Goal: Use online tool/utility: Utilize a website feature to perform a specific function

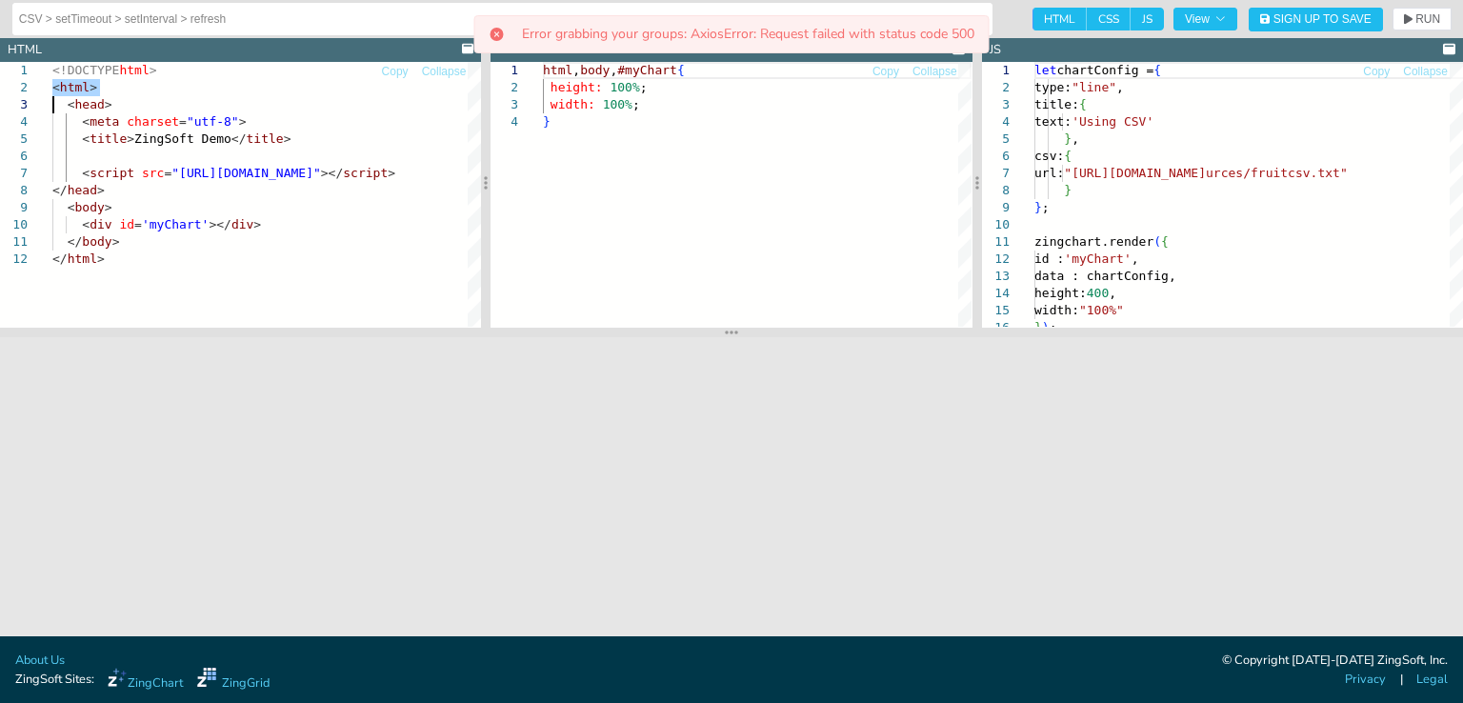
click at [177, 274] on div "<!DOCTYPE html > < html > < head > < meta charset = "utf-8" > < title > ZingSof…" at bounding box center [310, 288] width 516 height 453
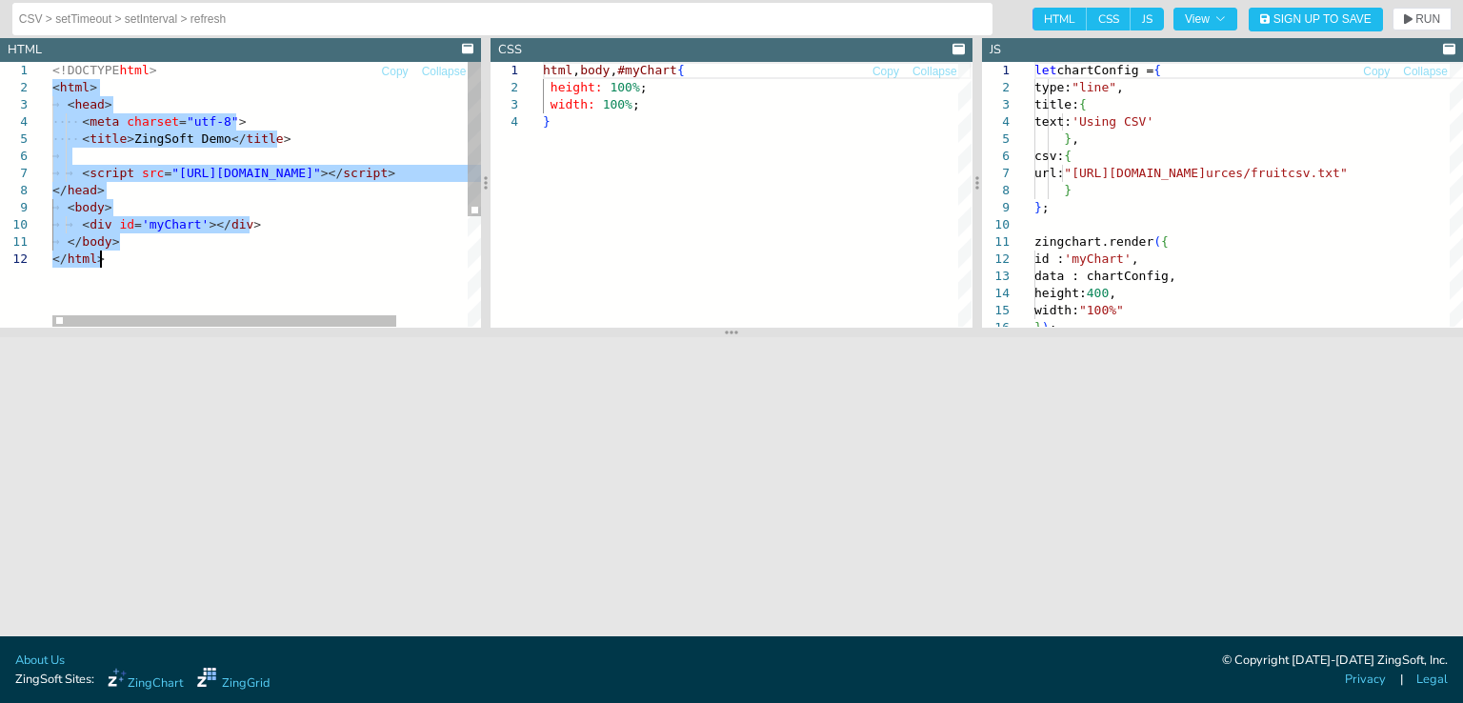
click at [96, 262] on div "<!DOCTYPE html > < html > < head > < meta charset = "utf-8" > < title > ZingSof…" at bounding box center [310, 288] width 516 height 453
click at [129, 264] on div "<!DOCTYPE html > < html > < head > < meta charset = "utf-8" > < title > ZingSof…" at bounding box center [310, 288] width 516 height 453
type textarea "</body> </html>"
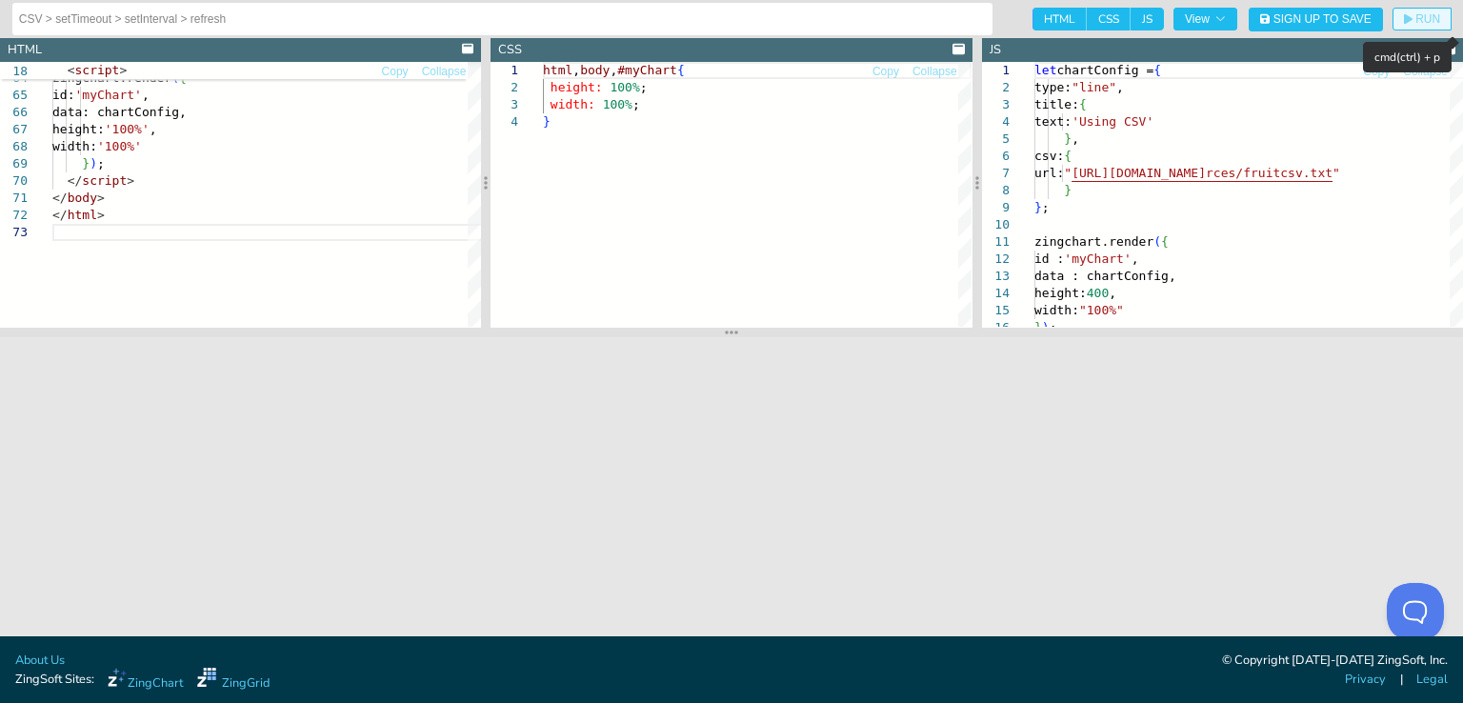
click at [1418, 20] on span "RUN" at bounding box center [1427, 18] width 25 height 11
click at [1410, 17] on icon "button" at bounding box center [1407, 19] width 9 height 10
click at [1229, 19] on button "View" at bounding box center [1205, 19] width 64 height 23
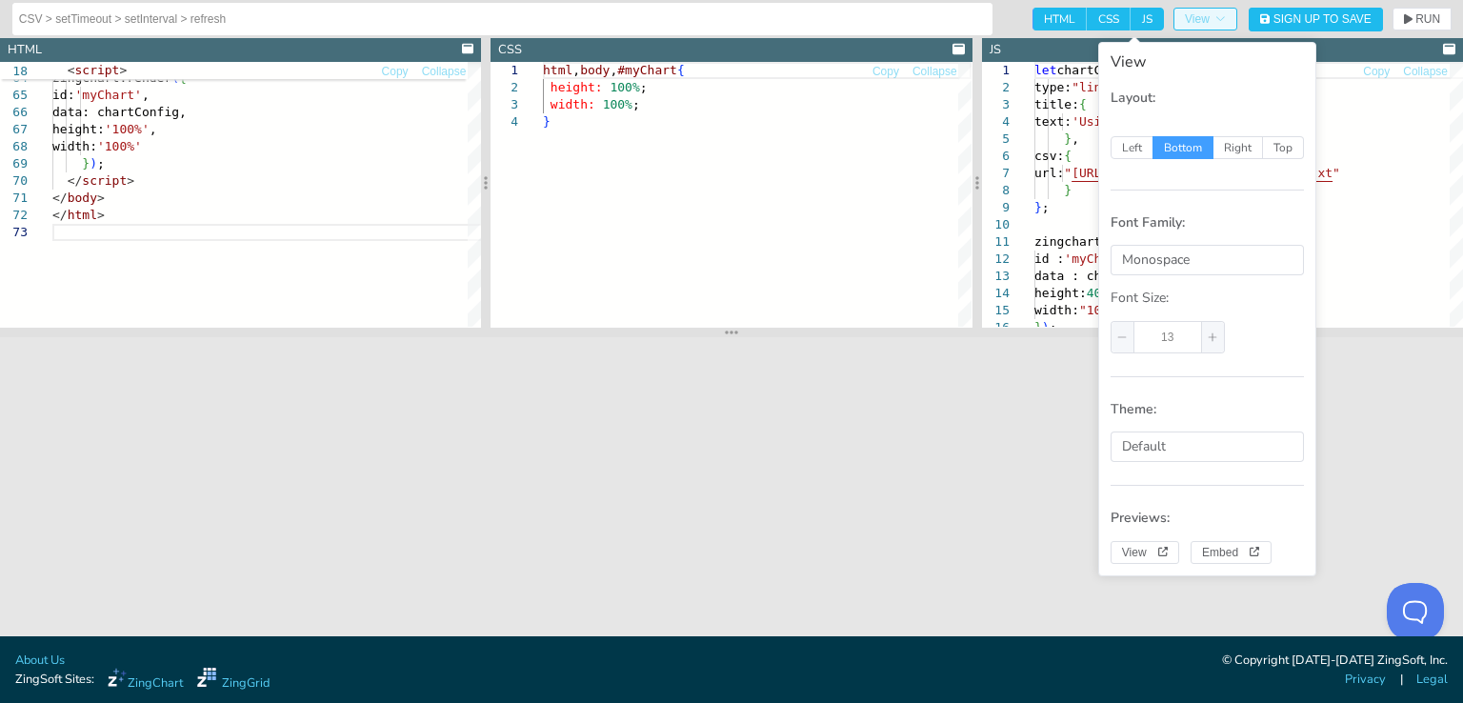
click at [1229, 19] on button "View" at bounding box center [1205, 19] width 64 height 23
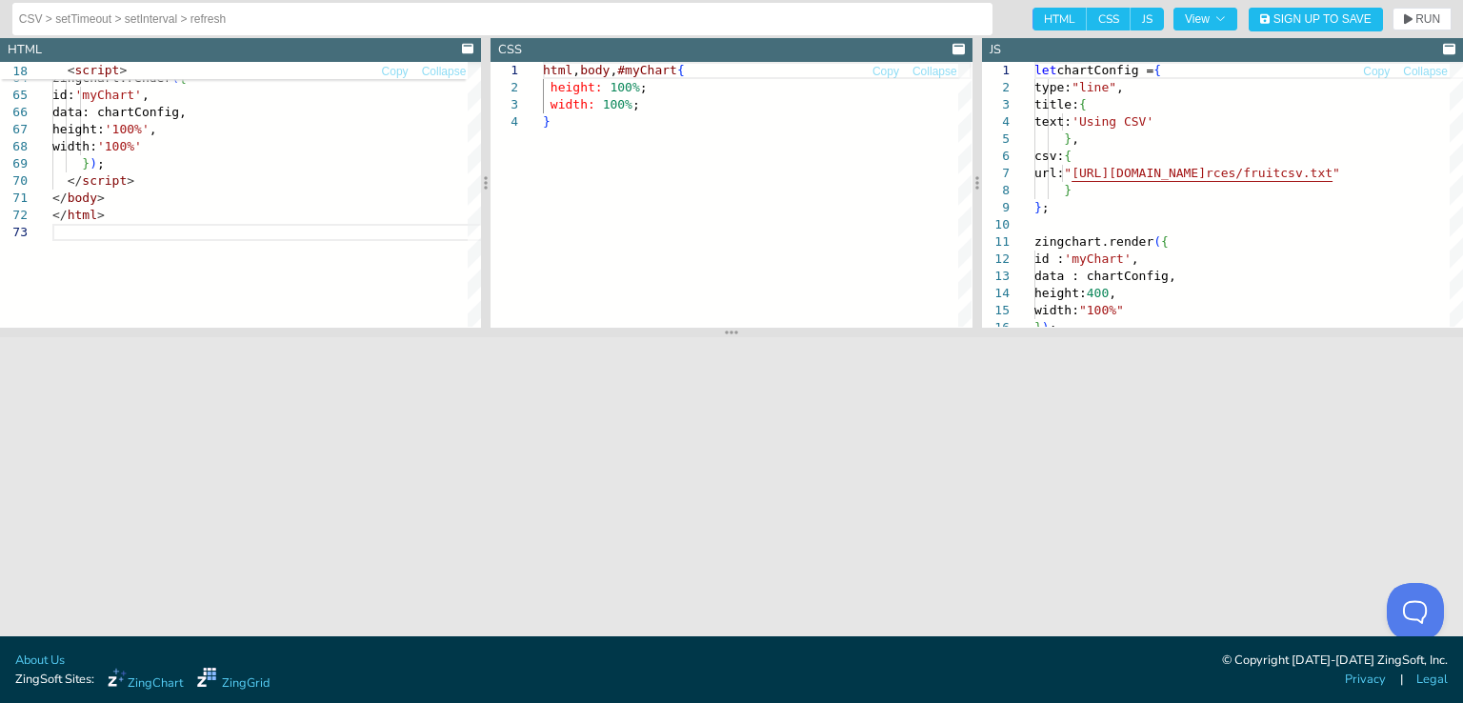
click at [1056, 12] on span "HTML" at bounding box center [1059, 19] width 54 height 23
click at [1045, 12] on input "HTML" at bounding box center [1038, 14] width 12 height 12
checkbox input "false"
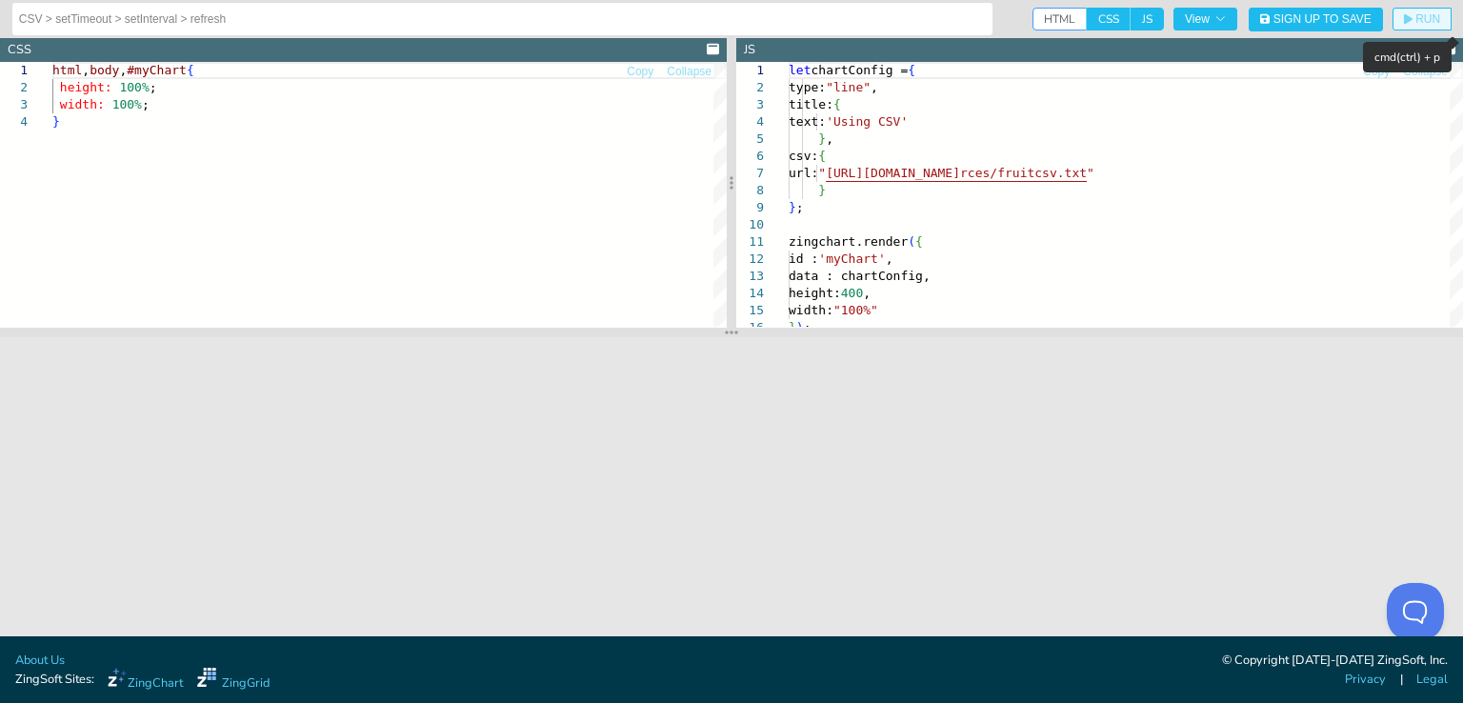
click at [1418, 15] on span "RUN" at bounding box center [1427, 18] width 25 height 11
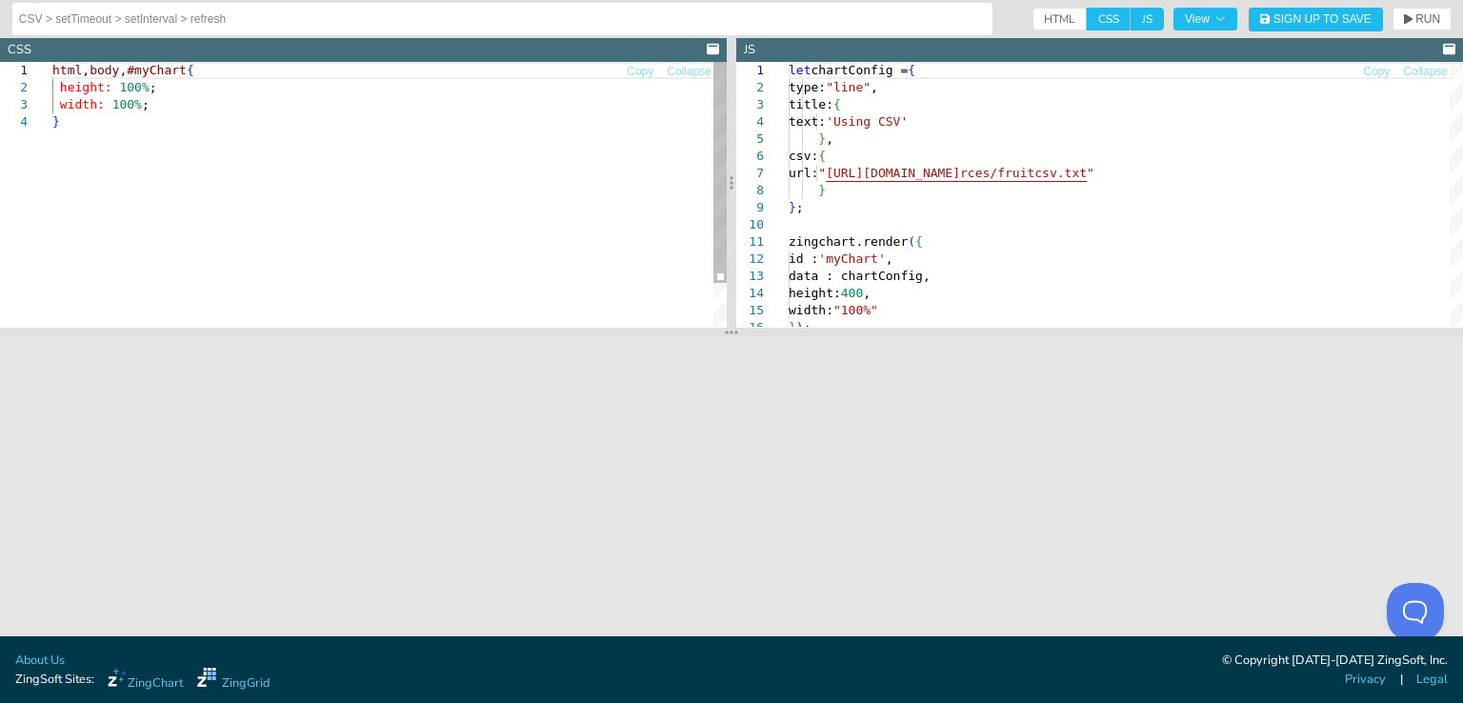
click at [136, 73] on div "html , body , #myChart { height: 100% ; width: 100% ; }" at bounding box center [389, 220] width 674 height 316
click at [118, 125] on div "html , body , #myChart { height: 100% ; width: 100% ; }" at bounding box center [389, 220] width 674 height 316
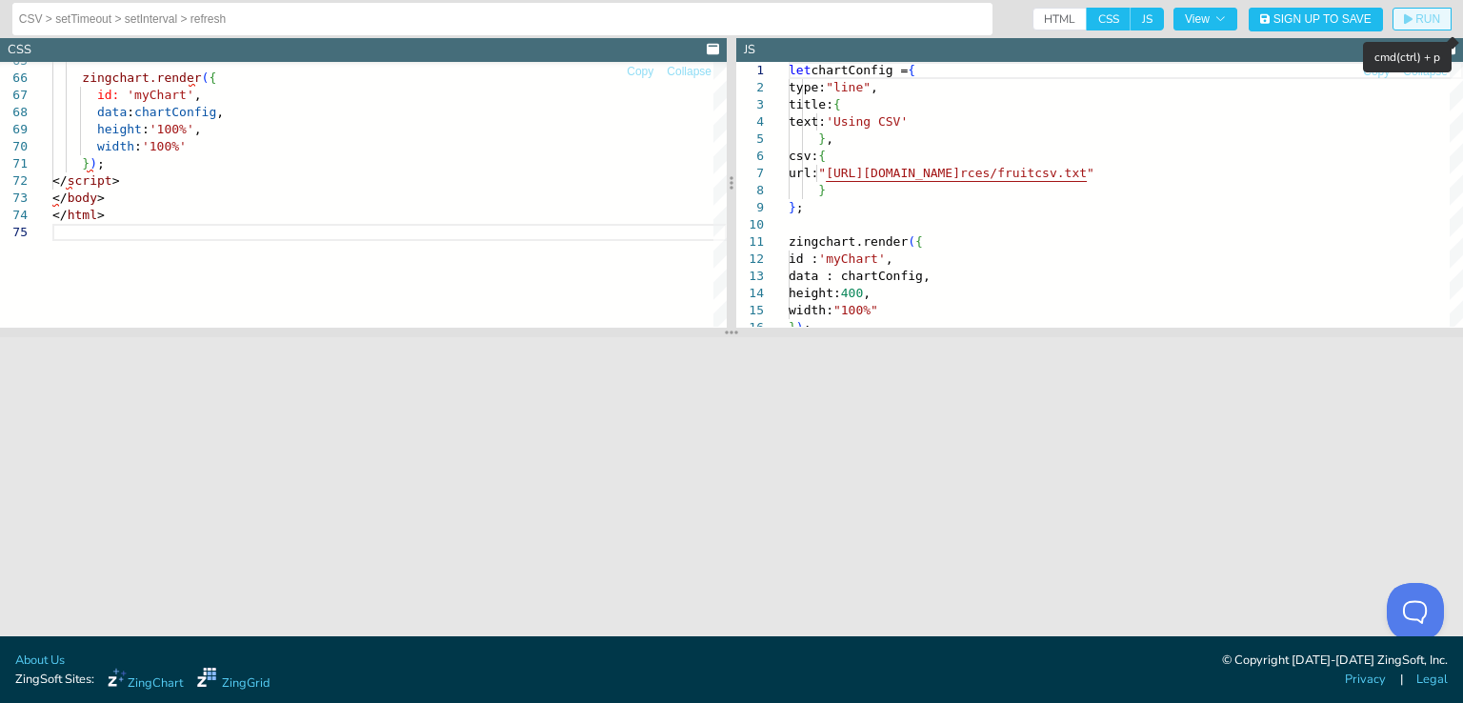
click at [1409, 20] on icon "button" at bounding box center [1407, 19] width 9 height 10
click at [1222, 13] on icon "button" at bounding box center [1219, 18] width 11 height 11
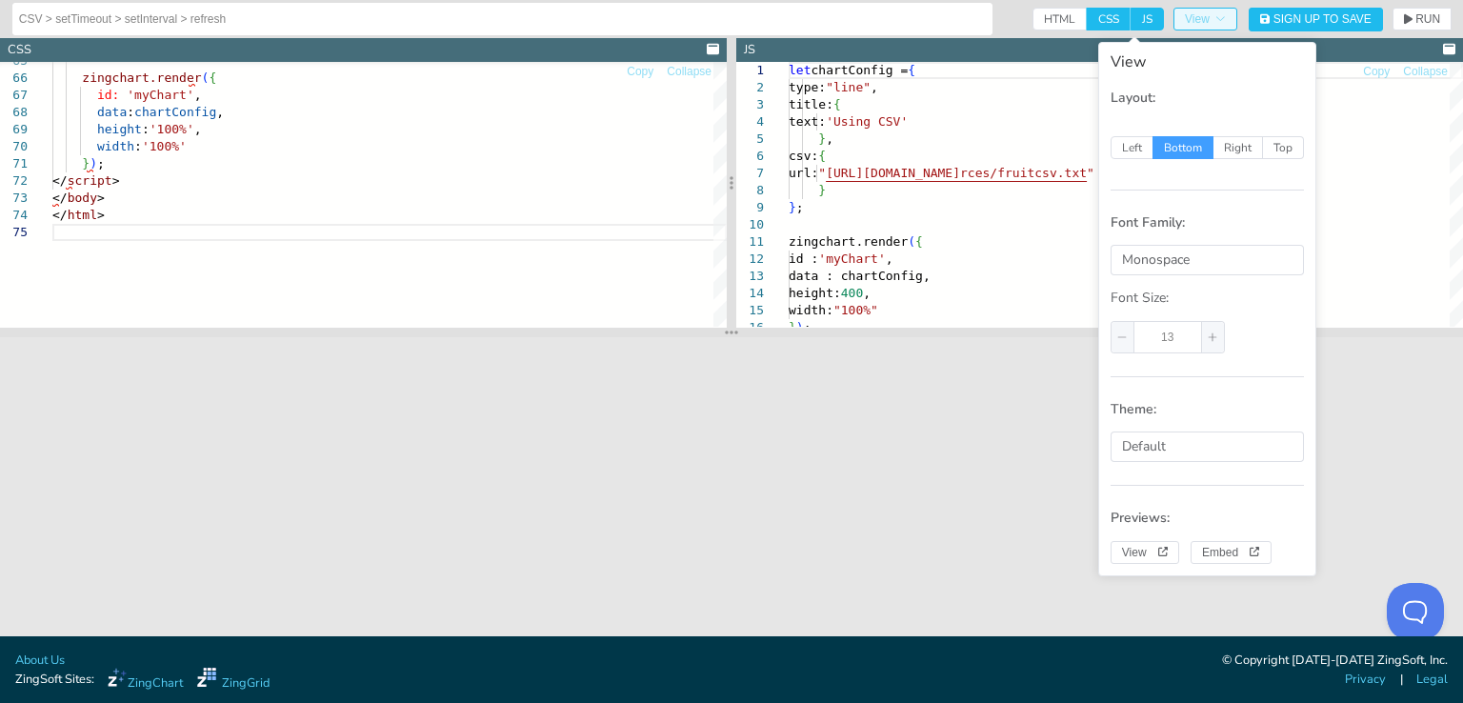
click at [1221, 13] on icon "button" at bounding box center [1219, 18] width 11 height 11
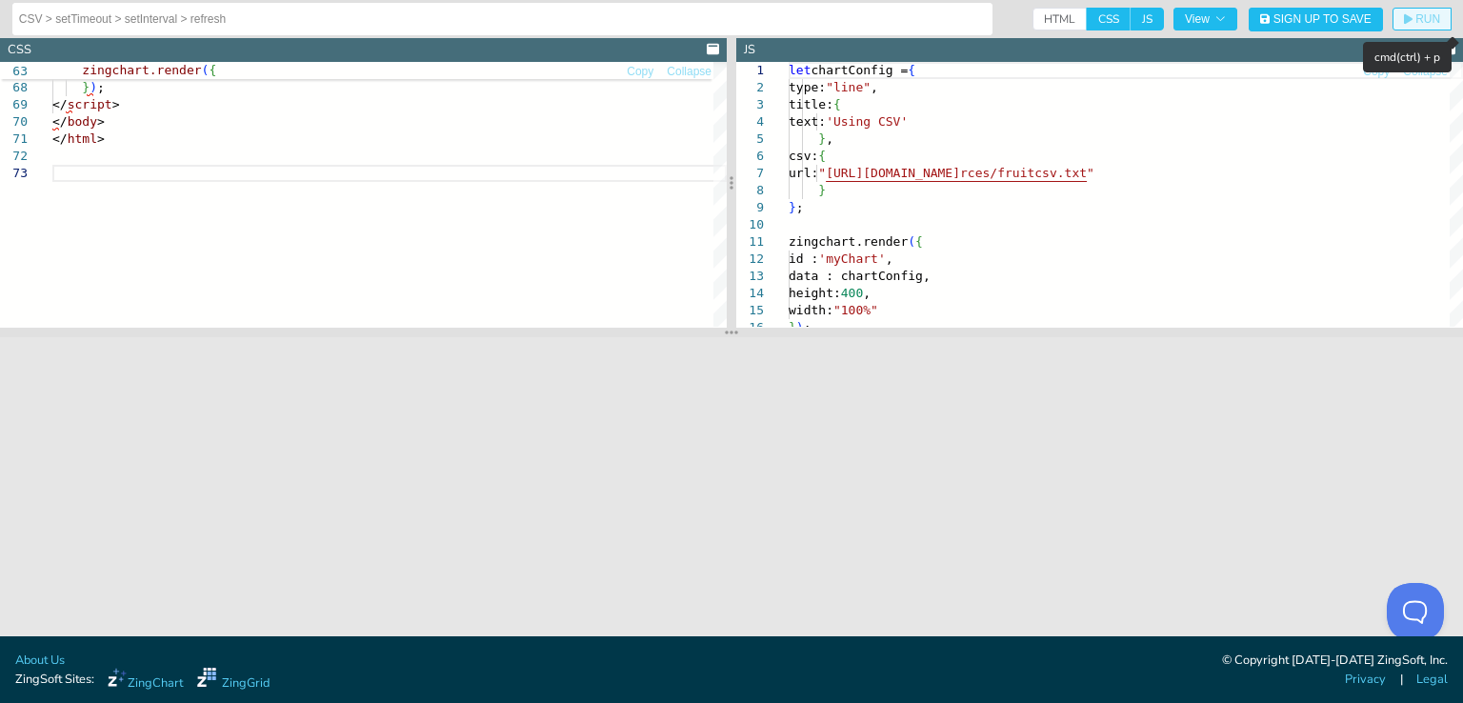
type textarea "</html>"
click at [1412, 20] on span "RUN" at bounding box center [1421, 18] width 36 height 11
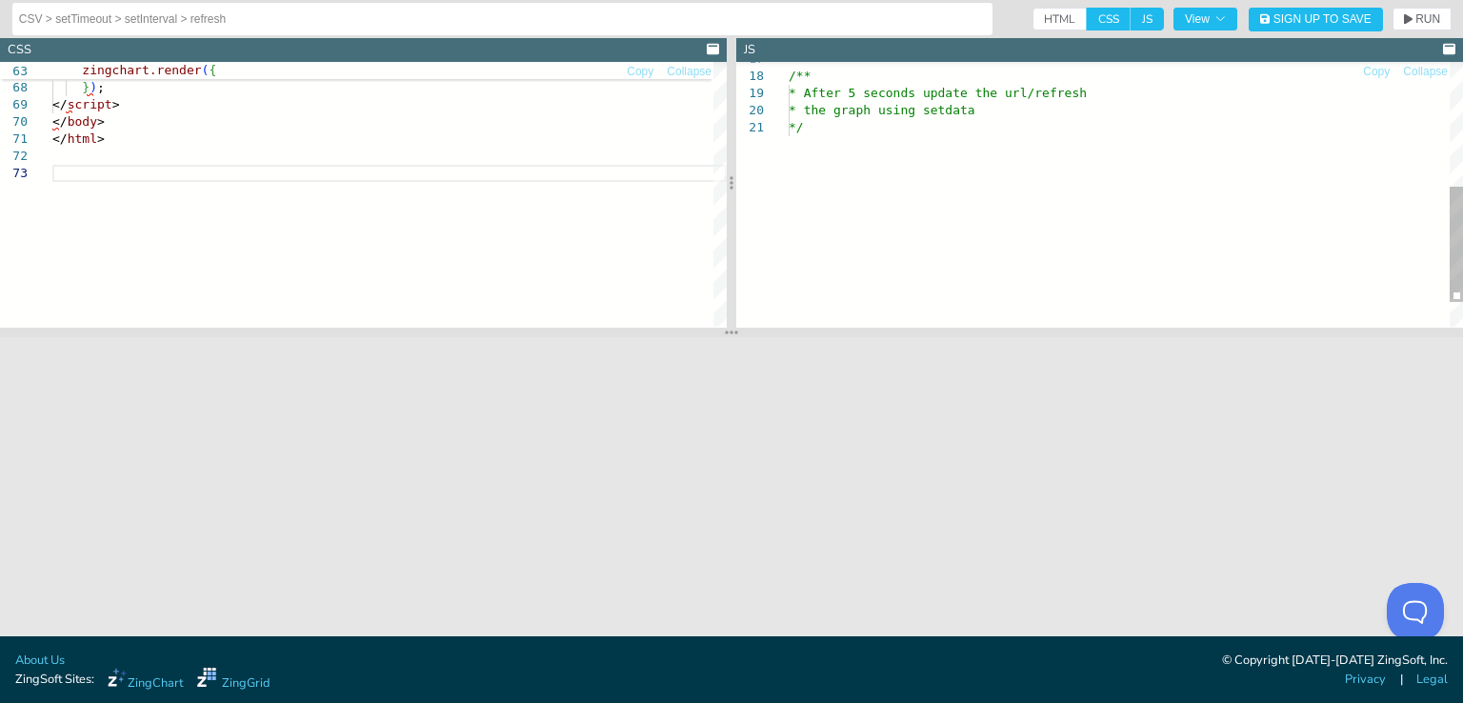
click at [886, 134] on div "/** * After 5 seconds update the url/refresh * the graph using setdata */" at bounding box center [1125, 79] width 674 height 607
click at [1430, 17] on span "RUN" at bounding box center [1427, 18] width 25 height 11
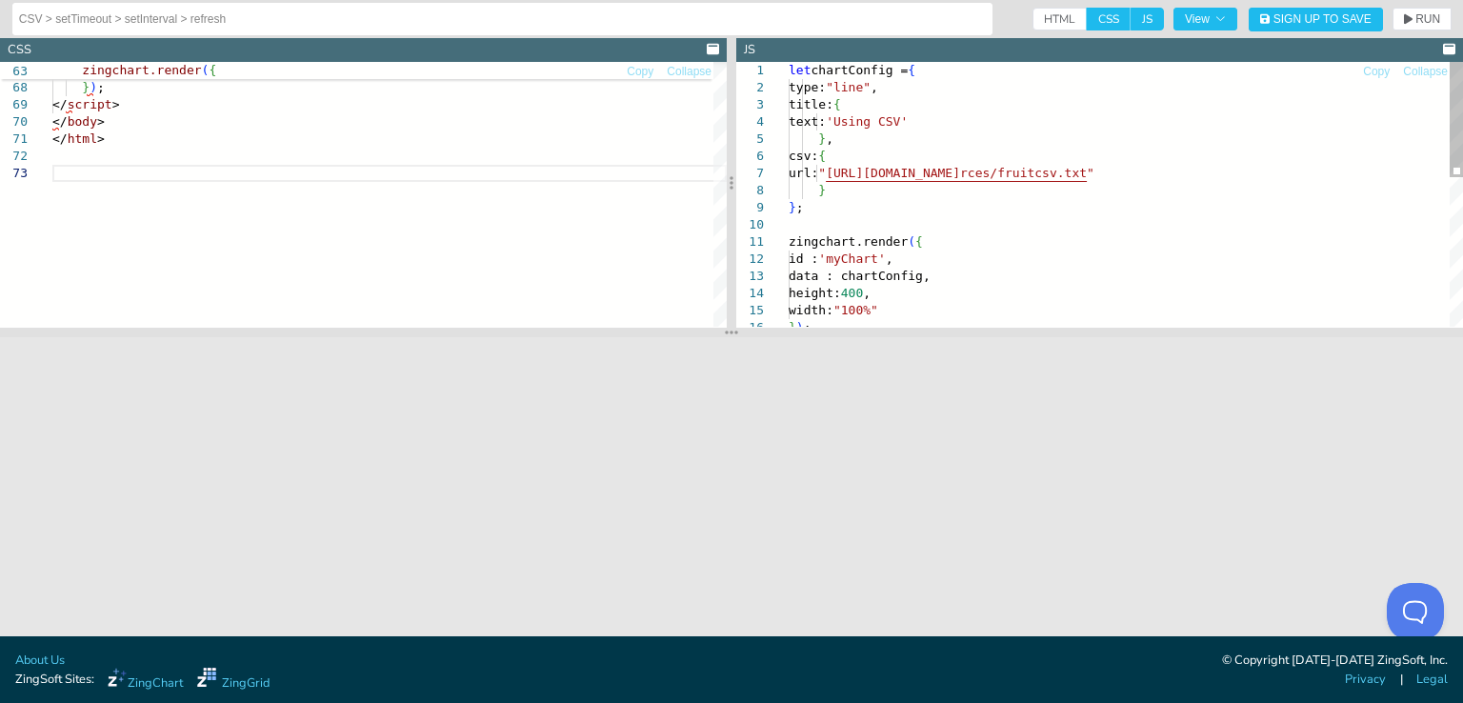
click at [906, 123] on div "height: 400 , width: "100%" } ) ; id : 'myChart' , data : chartConfig, } ; zing…" at bounding box center [1125, 365] width 674 height 607
type textarea "let chartConfig = { type:"line", title: { text:'Using CSV' }, csv:{ url:"https:…"
click at [832, 146] on div "height: 400 , width: "100%" } ) ; id : 'myChart' , data : chartConfig, } ; zing…" at bounding box center [1125, 365] width 674 height 607
click at [880, 111] on div "height: 400 , width: "100%" } ) ; id : 'myChart' , data : chartConfig, } ; zing…" at bounding box center [1125, 365] width 674 height 607
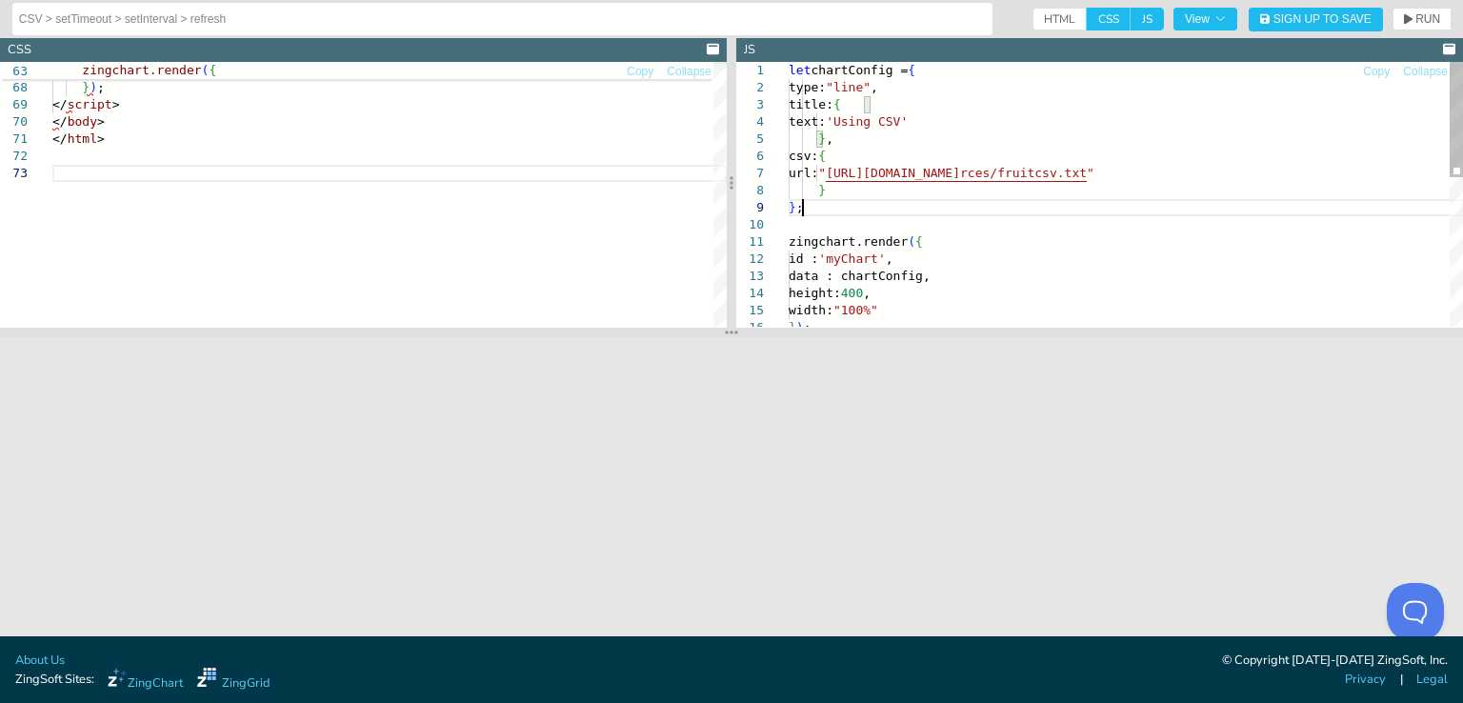
click at [884, 202] on div "height: 400 , width: "100%" } ) ; id : 'myChart' , data : chartConfig, } ; zing…" at bounding box center [1125, 365] width 674 height 607
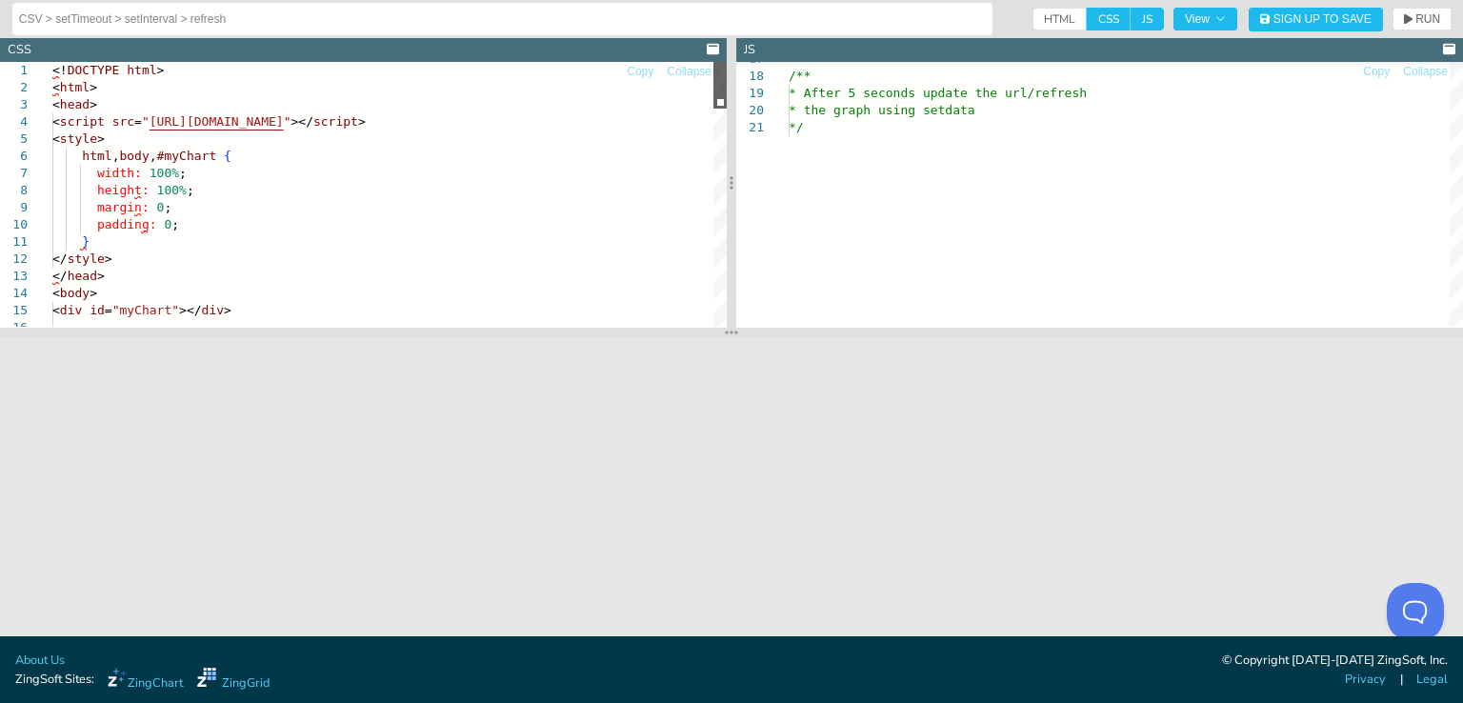
click at [726, 62] on div at bounding box center [719, 85] width 13 height 47
click at [688, 70] on span "Collapse" at bounding box center [689, 71] width 45 height 11
type textarea "</body> </html>"
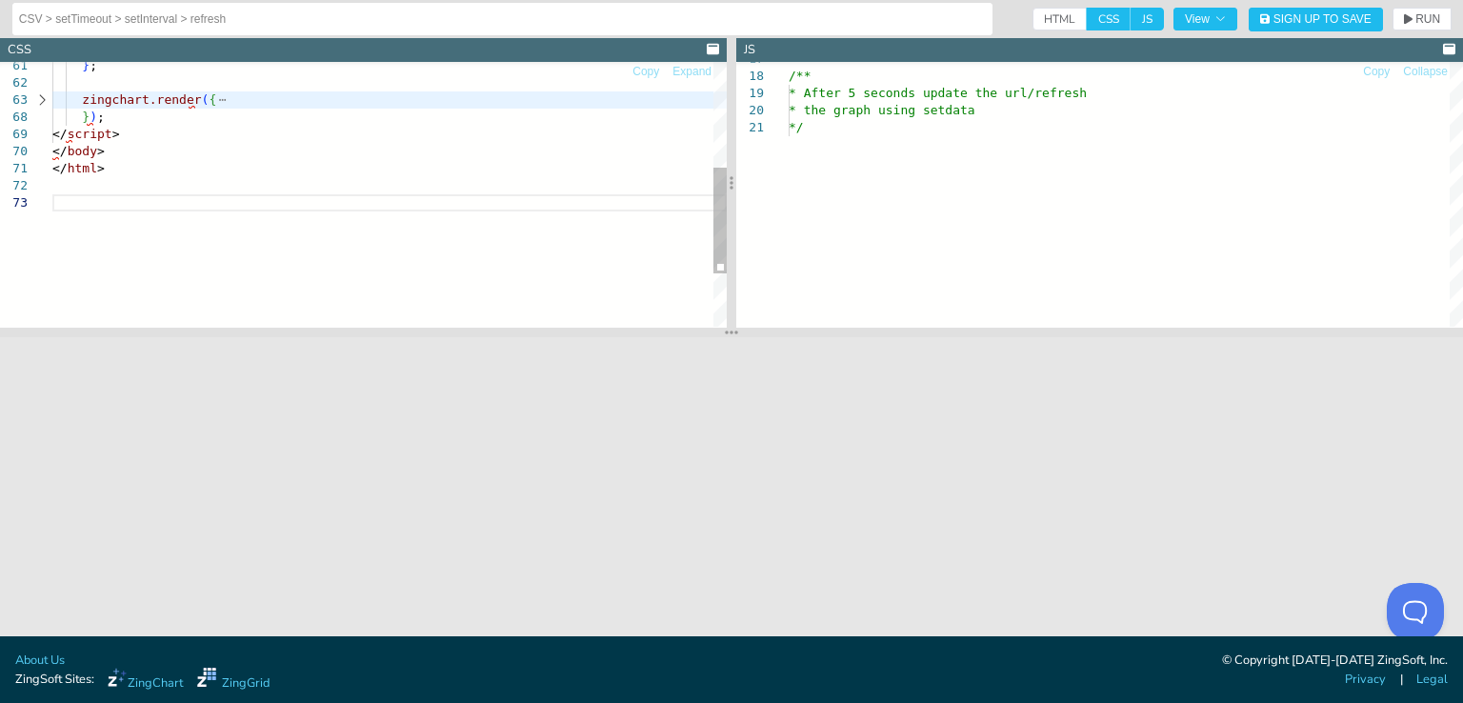
click at [60, 67] on div at bounding box center [363, 65] width 726 height 6
click at [69, 69] on div "} ; zingchart.render ( { } ) ; </ script > </ body > </ html >" at bounding box center [389, 129] width 674 height 659
click at [69, 69] on div "} ; zingchart.render ( { } ) ; </ script > </ body > </ html >" at bounding box center [389, 134] width 674 height 659
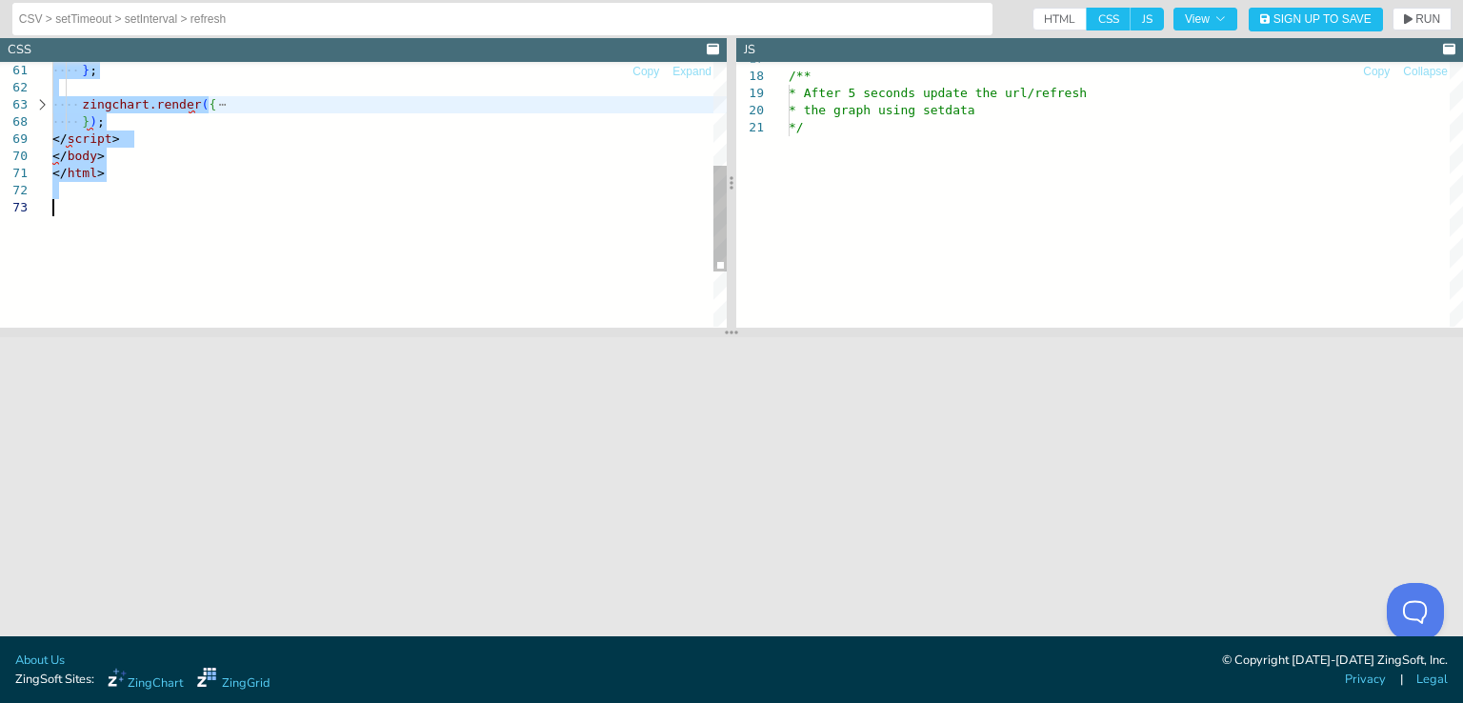
click at [165, 193] on div "} ; zingchart.render ( { } ) ; </ script > </ body > </ html >" at bounding box center [389, 134] width 674 height 659
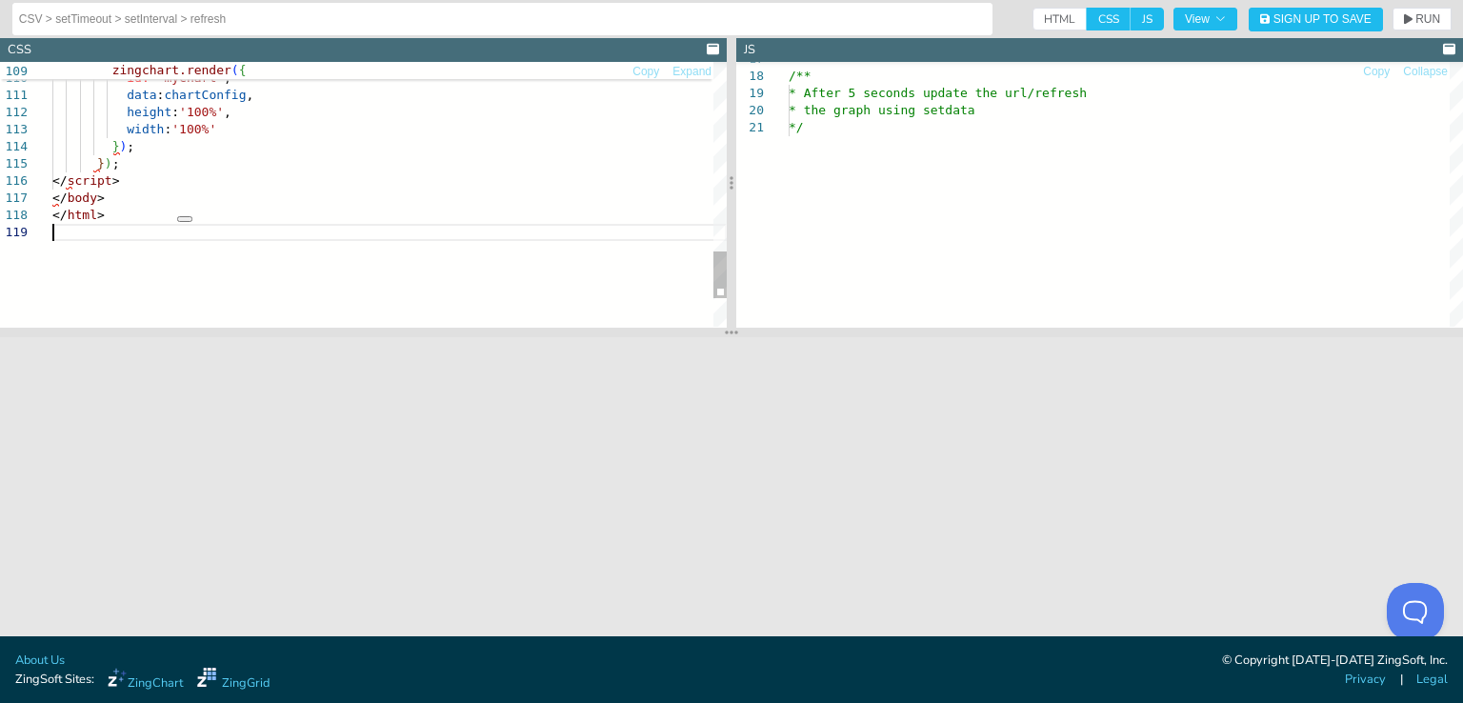
scroll to position [16, 0]
click at [1419, 17] on span "RUN" at bounding box center [1427, 18] width 25 height 11
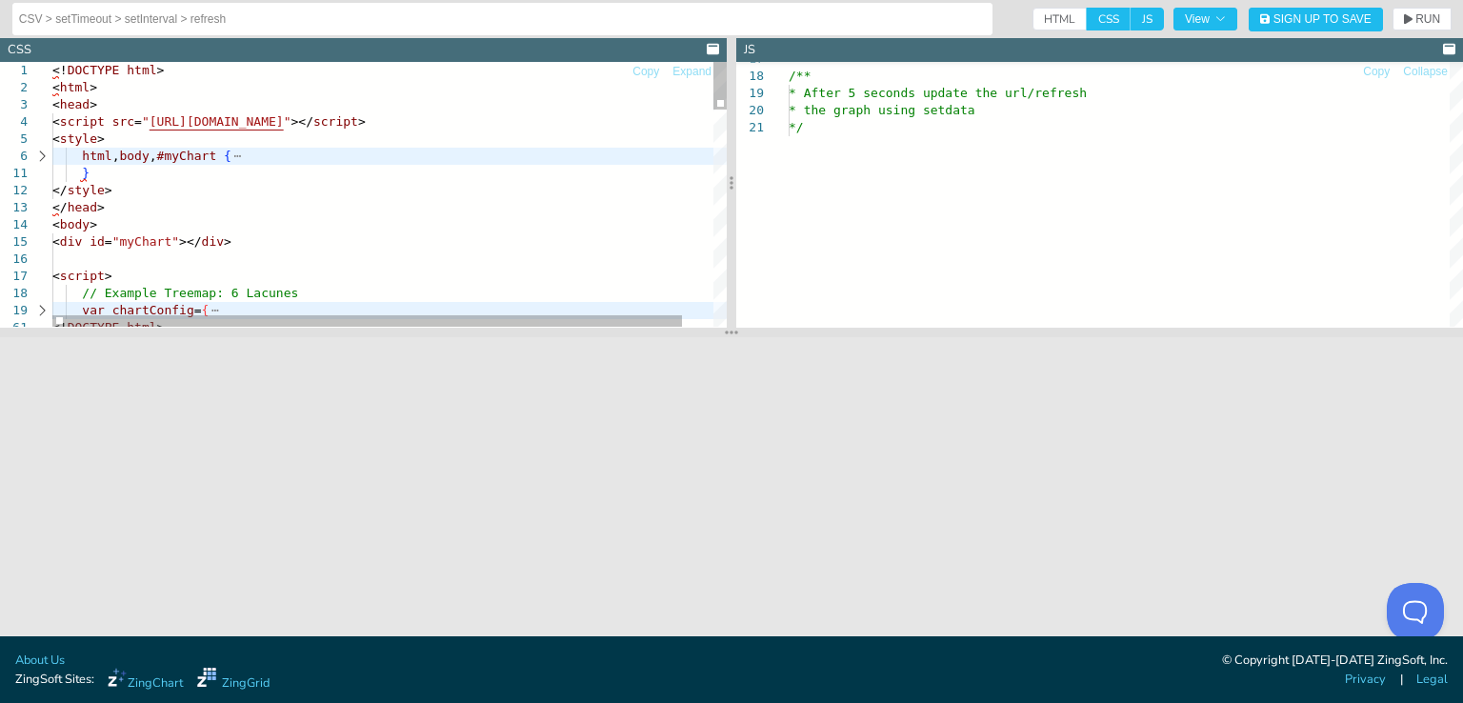
type textarea "<!DOCTYPE html> <html> <head> <script src="https://cdn.zinggrid.com/zingchart.m…"
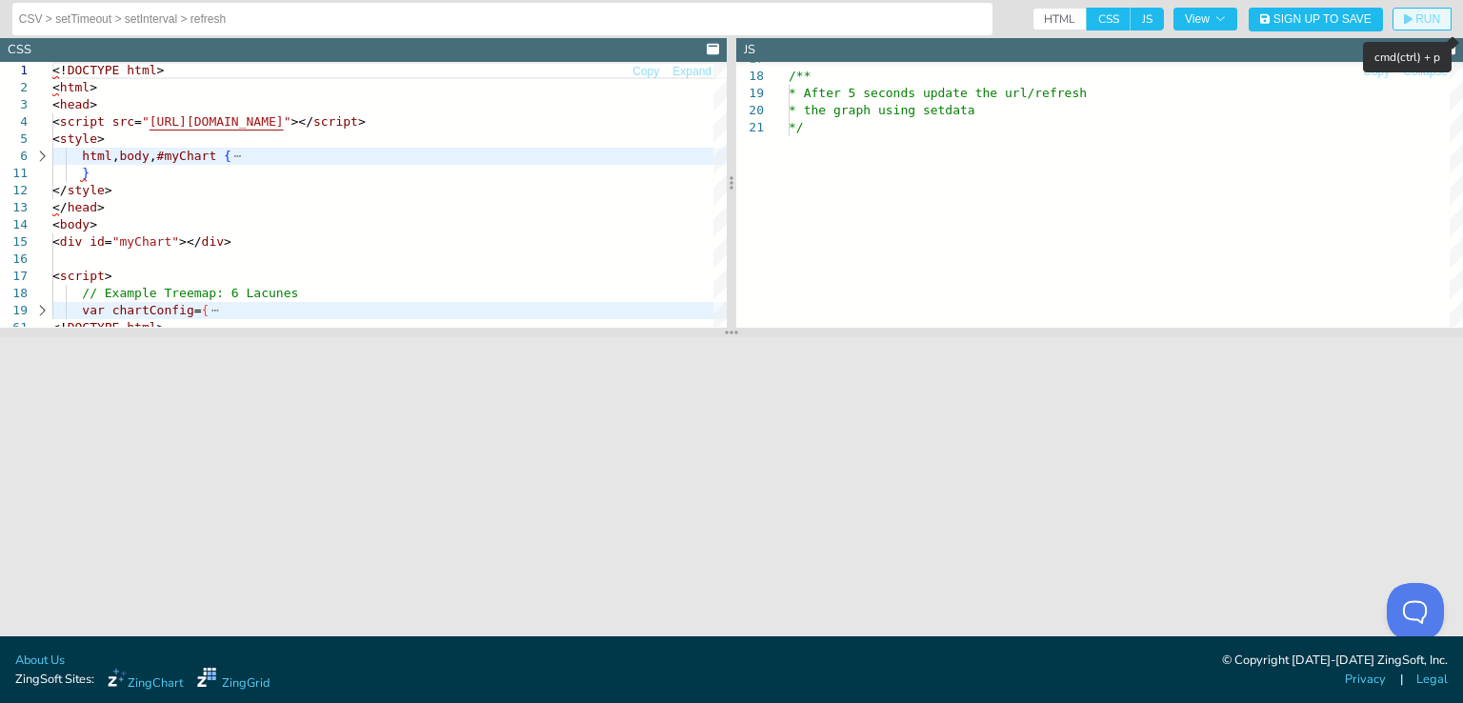
click at [1409, 16] on icon "button" at bounding box center [1407, 18] width 9 height 11
click at [1097, 16] on span "CSS" at bounding box center [1108, 19] width 44 height 23
click at [1097, 16] on input "CSS" at bounding box center [1092, 14] width 12 height 12
checkbox input "false"
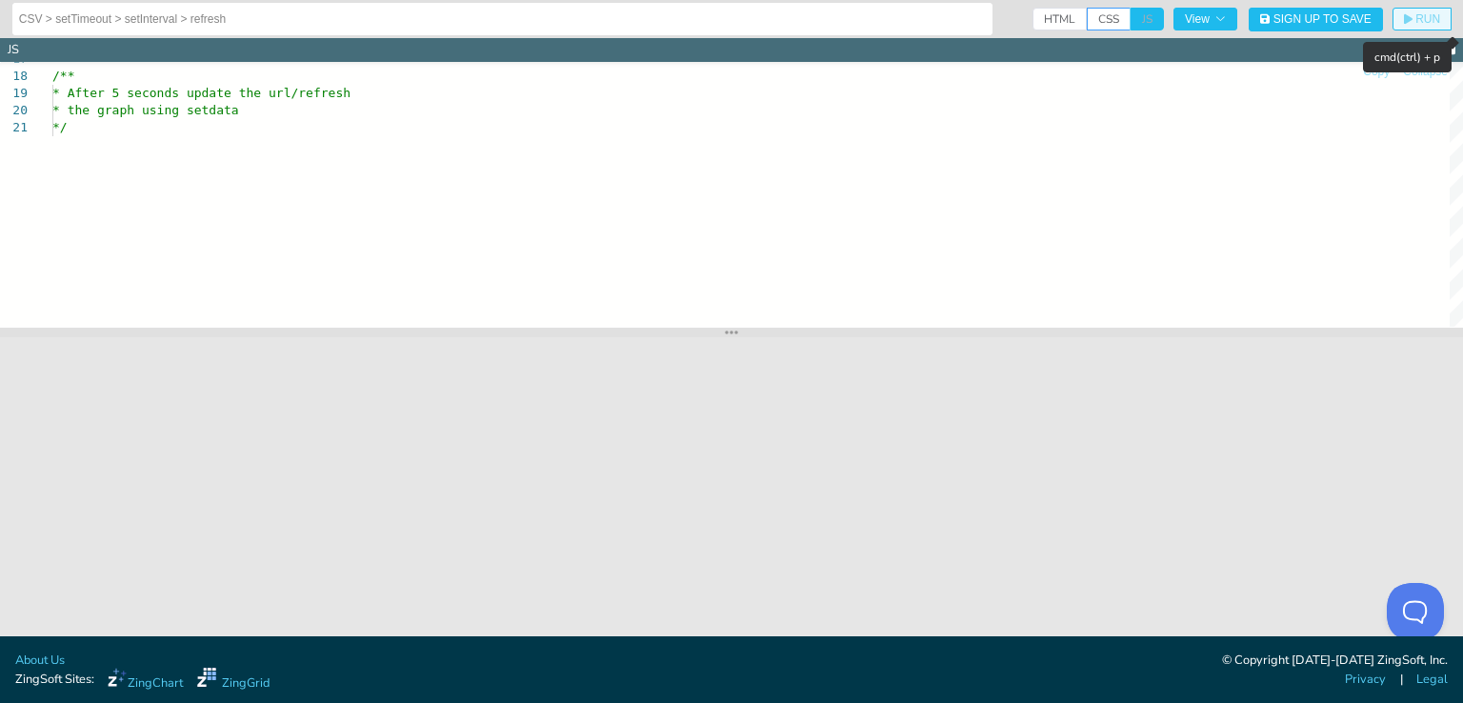
click at [1410, 19] on icon "button" at bounding box center [1407, 19] width 9 height 10
click at [1224, 16] on icon "button" at bounding box center [1219, 18] width 11 height 11
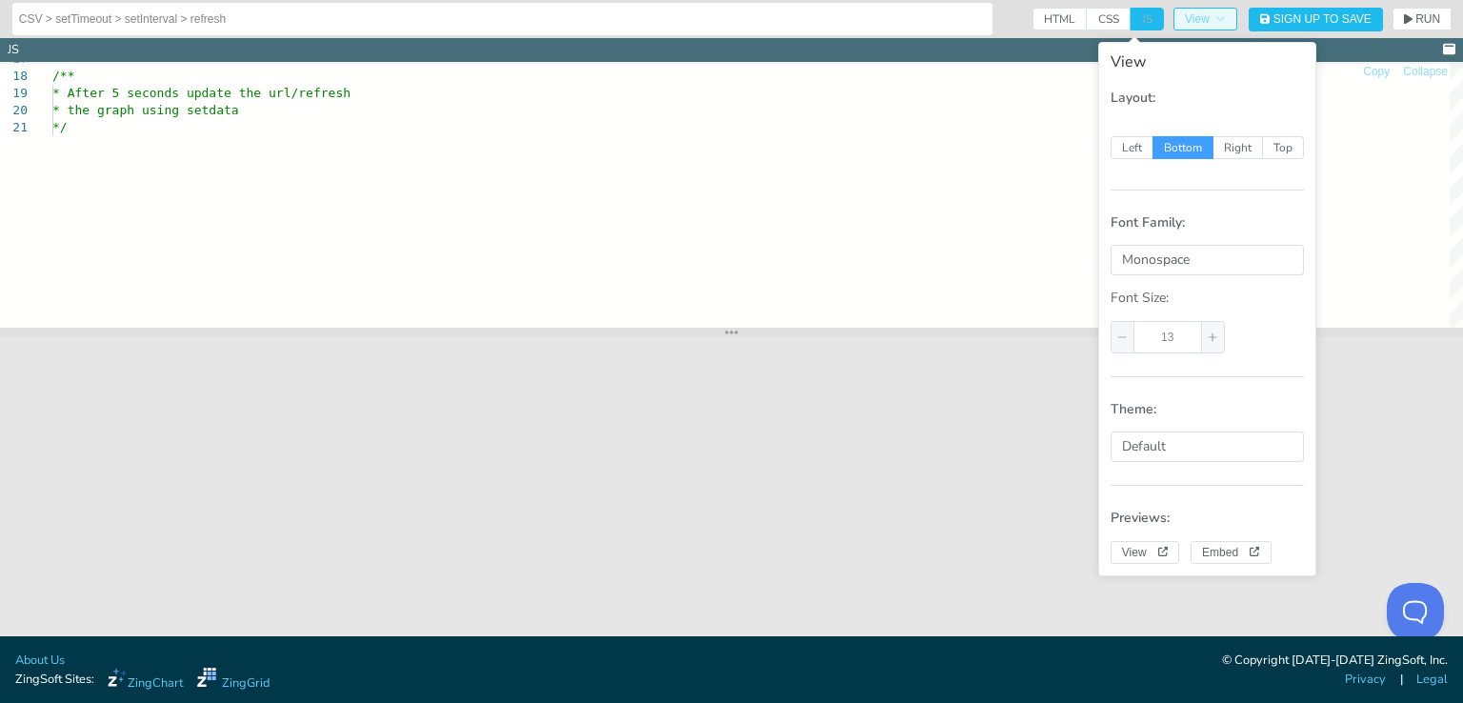
click at [1224, 16] on icon "button" at bounding box center [1219, 18] width 11 height 11
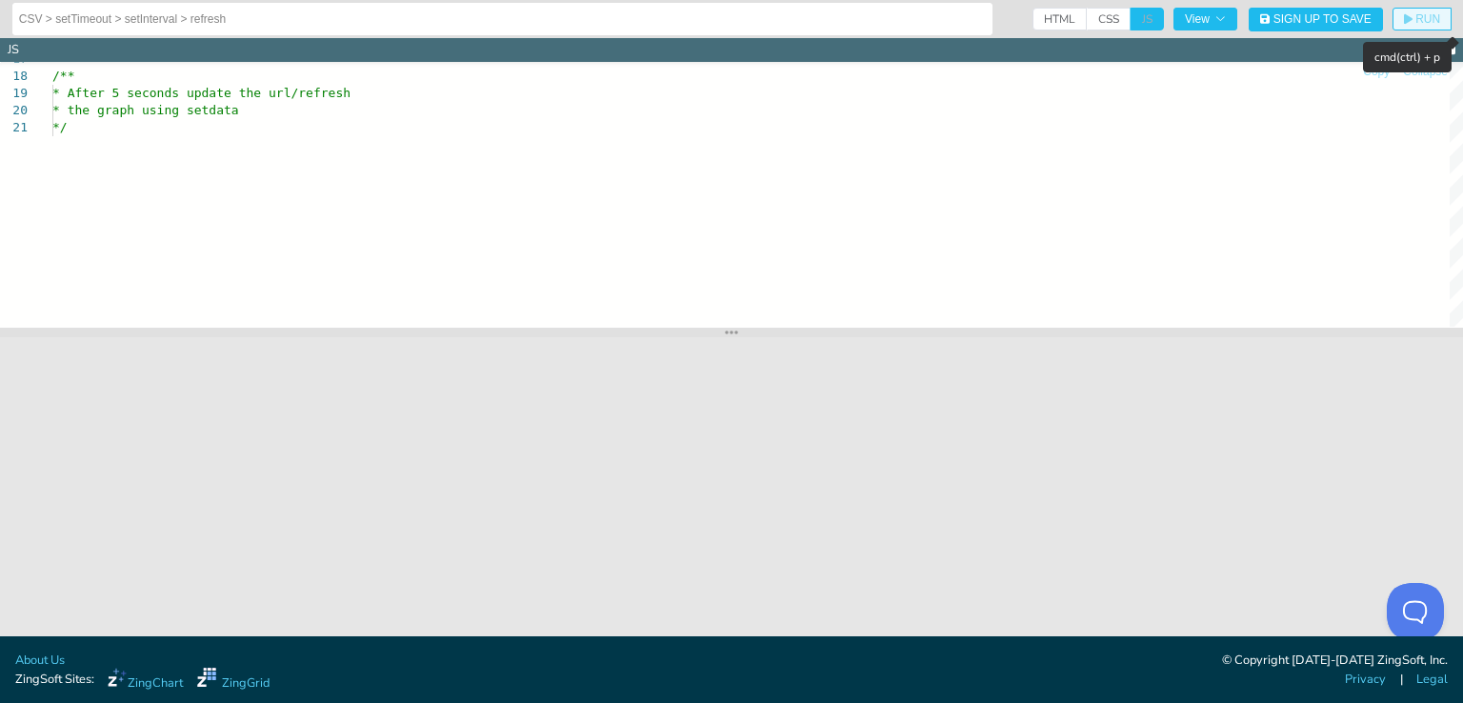
click at [1428, 21] on span "RUN" at bounding box center [1427, 18] width 25 height 11
drag, startPoint x: 1032, startPoint y: 22, endPoint x: 1036, endPoint y: 32, distance: 11.1
click at [1038, 22] on span "HTML" at bounding box center [1059, 19] width 54 height 23
click at [1038, 20] on input "HTML" at bounding box center [1038, 14] width 12 height 12
checkbox input "true"
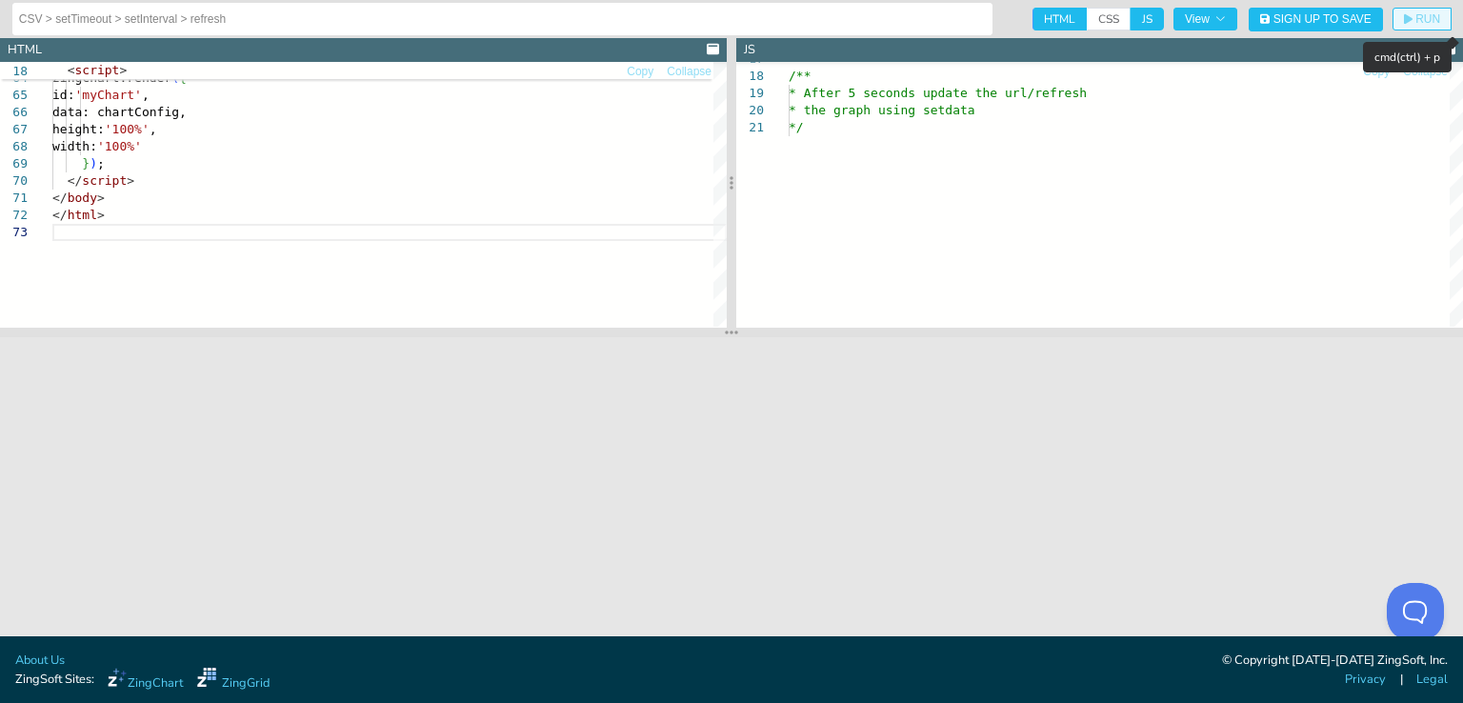
click at [1426, 16] on span "RUN" at bounding box center [1427, 18] width 25 height 11
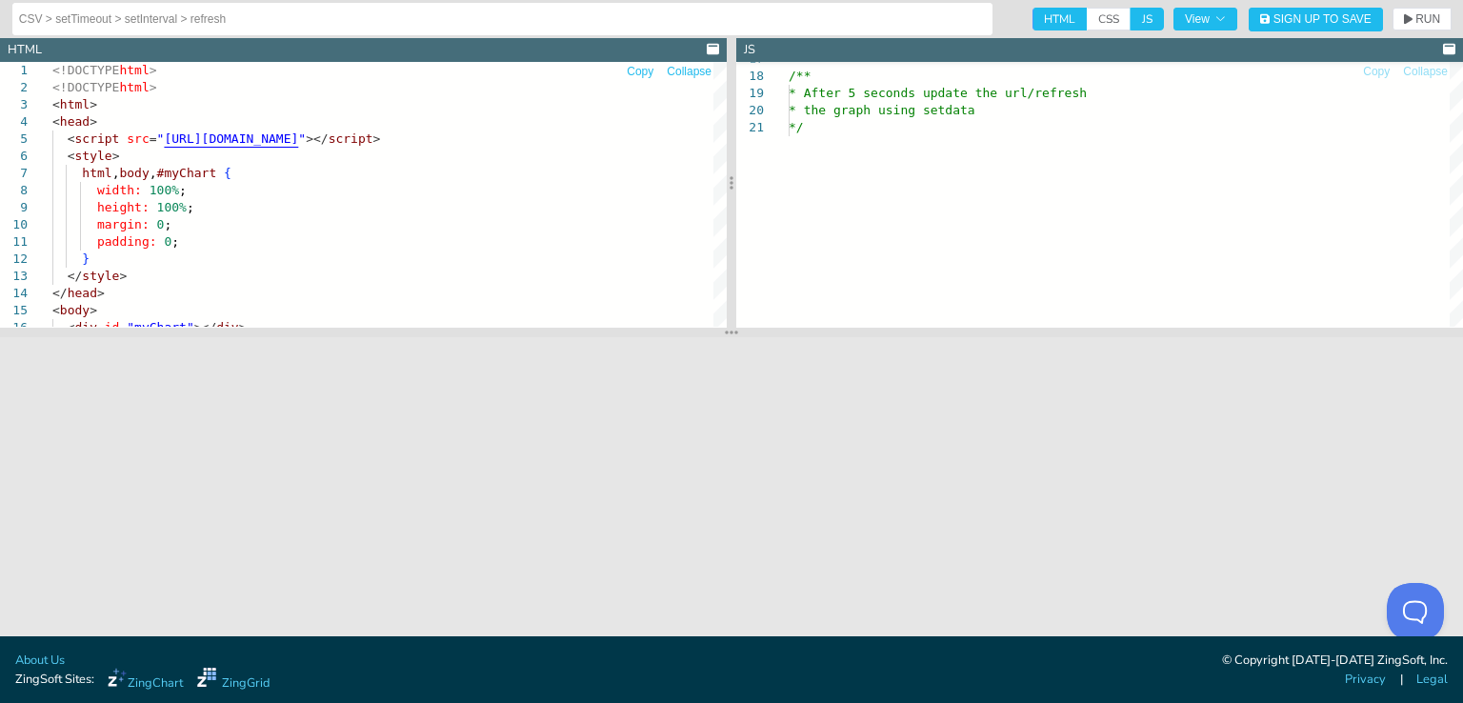
click at [704, 70] on span "Collapse" at bounding box center [689, 71] width 45 height 11
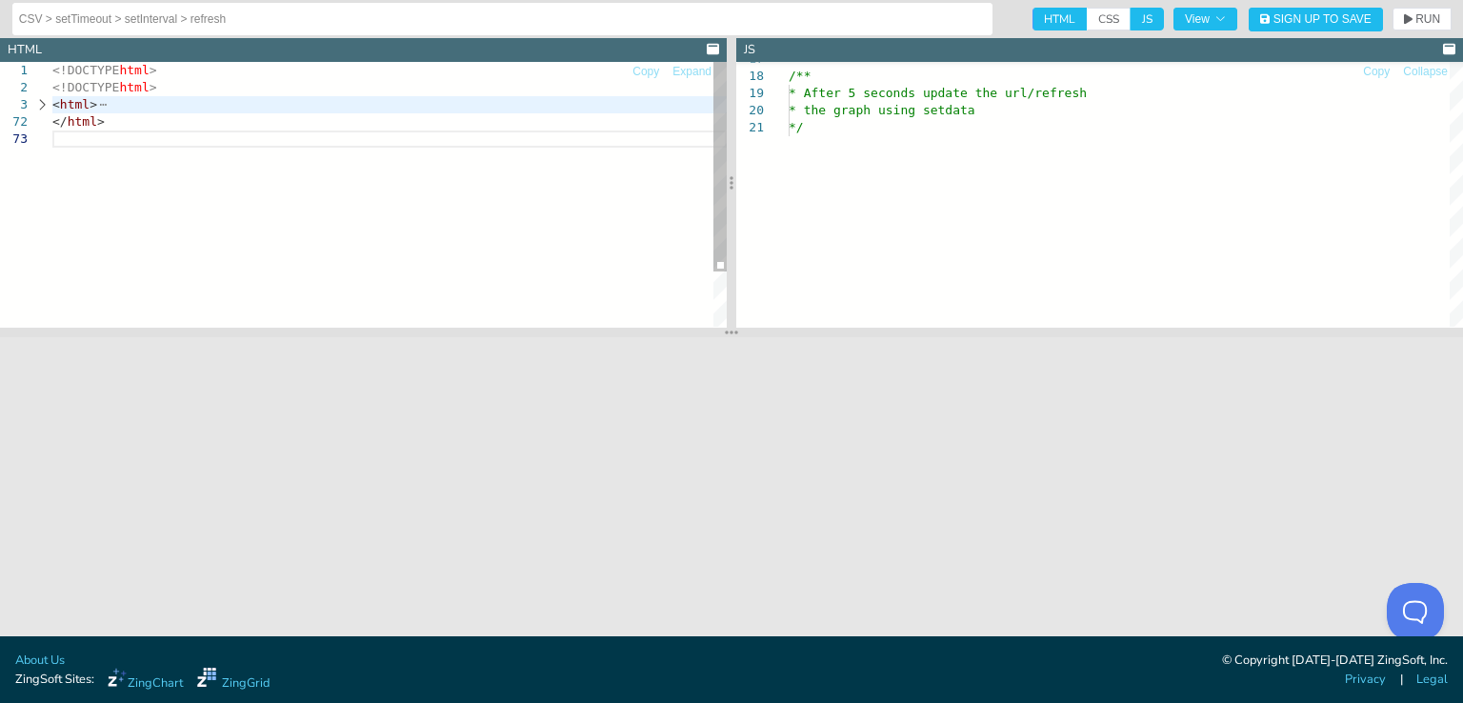
click at [80, 71] on div "<!DOCTYPE html > <!DOCTYPE html > < html > </ html >" at bounding box center [389, 228] width 674 height 333
drag, startPoint x: 80, startPoint y: 71, endPoint x: 109, endPoint y: 97, distance: 39.1
click at [84, 71] on div "<!DOCTYPE html > <!DOCTYPE html > < html > </ html >" at bounding box center [389, 228] width 674 height 333
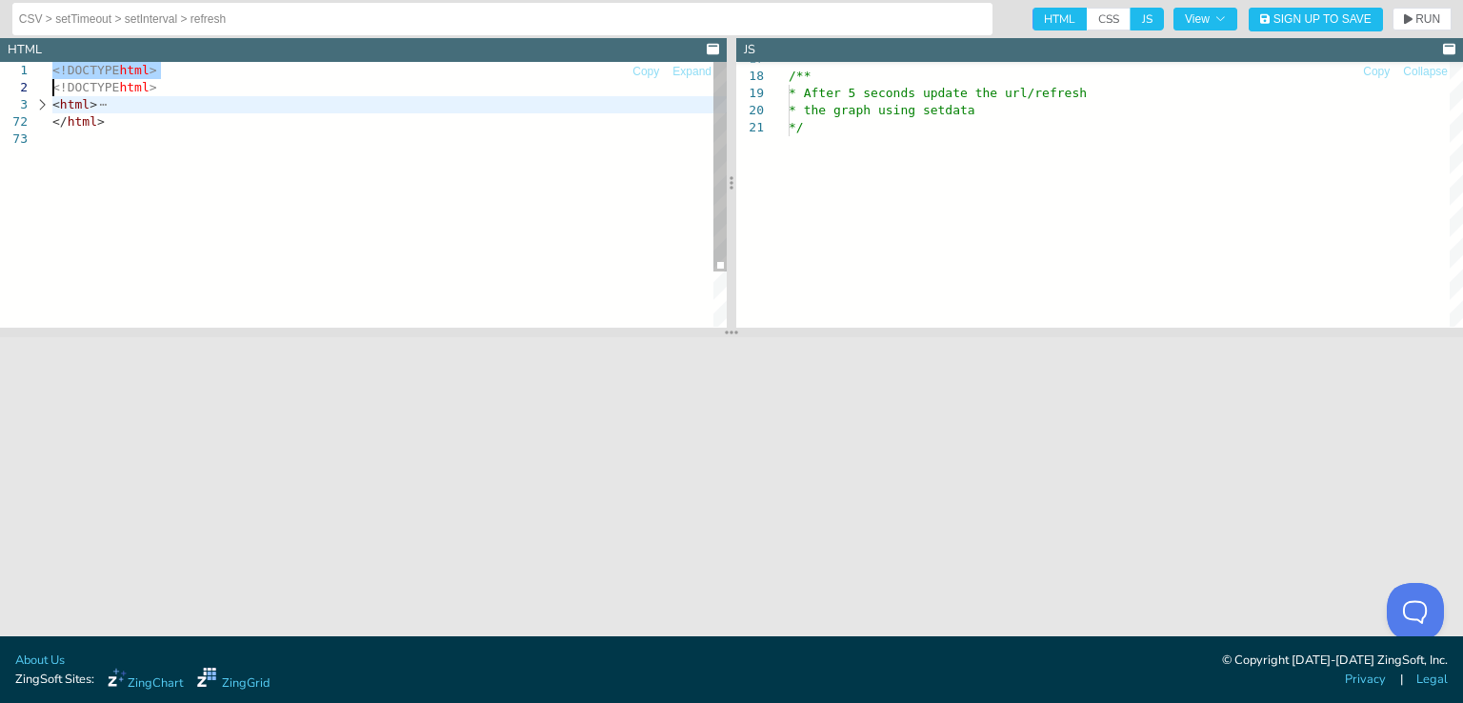
click at [164, 148] on div "<!DOCTYPE html > <!DOCTYPE html > < html > </ html >" at bounding box center [389, 228] width 674 height 333
type textarea "<head> <script src="https://cdn.zinggrid.com/zingchart.min.js"></script> <style…"
click at [162, 174] on div "<!DOCTYPE html > <!DOCTYPE html > < html > </ html >" at bounding box center [389, 228] width 674 height 333
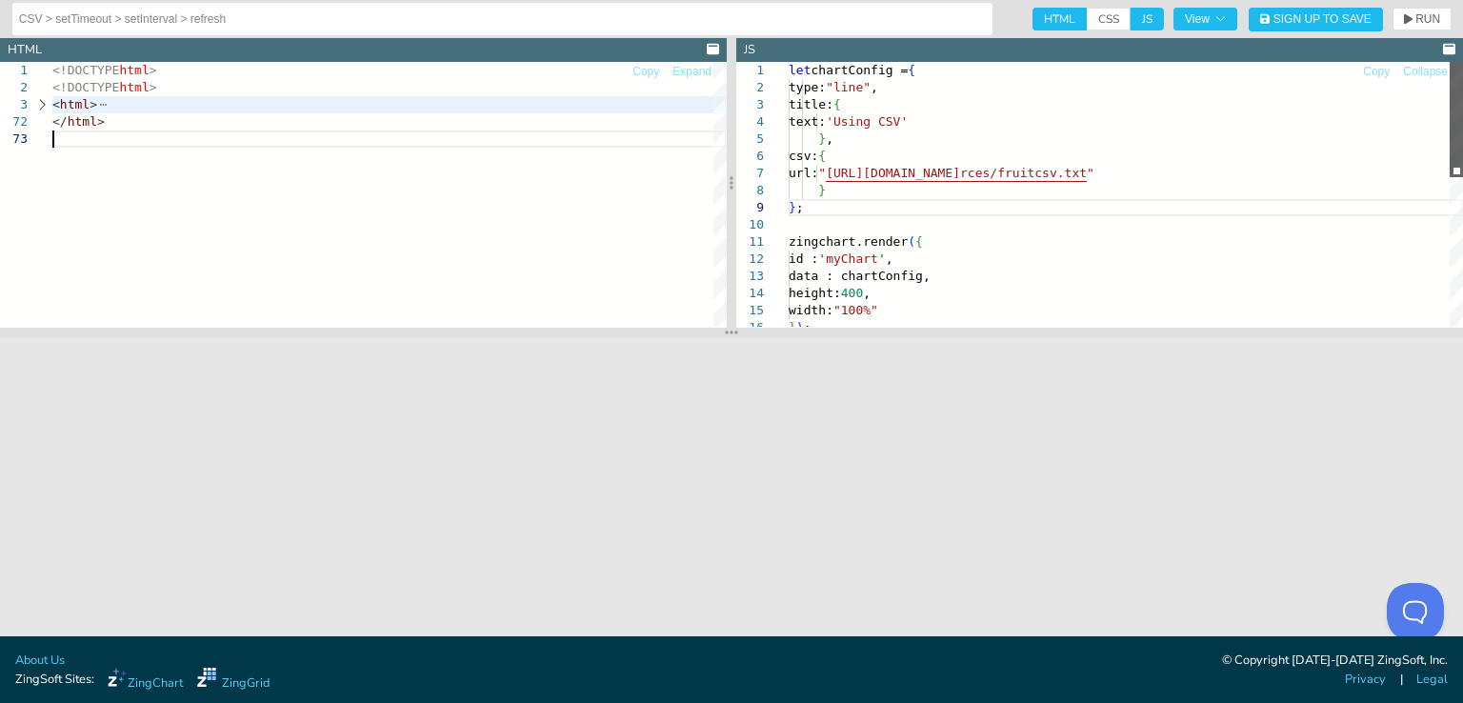
click at [1462, 62] on div at bounding box center [1455, 119] width 13 height 115
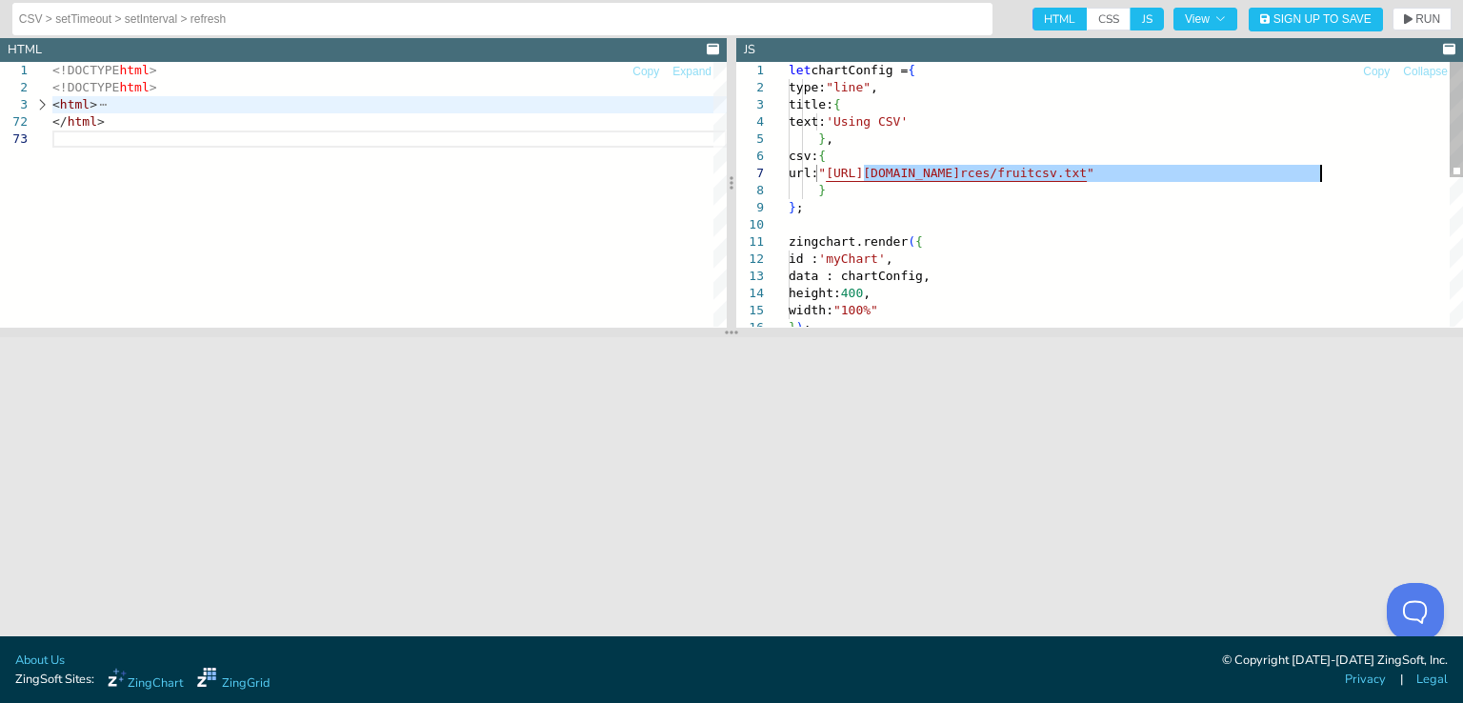
drag, startPoint x: 865, startPoint y: 174, endPoint x: 1316, endPoint y: 173, distance: 451.3
click at [1316, 173] on div "} ) ; height: 400 , width: "100%" id : 'myChart' , data : chartConfig, } ; zing…" at bounding box center [1125, 365] width 674 height 607
type textarea "let chartConfig = { type:"line", title: { text:'Using CSV' }, csv:{ url:"https:…"
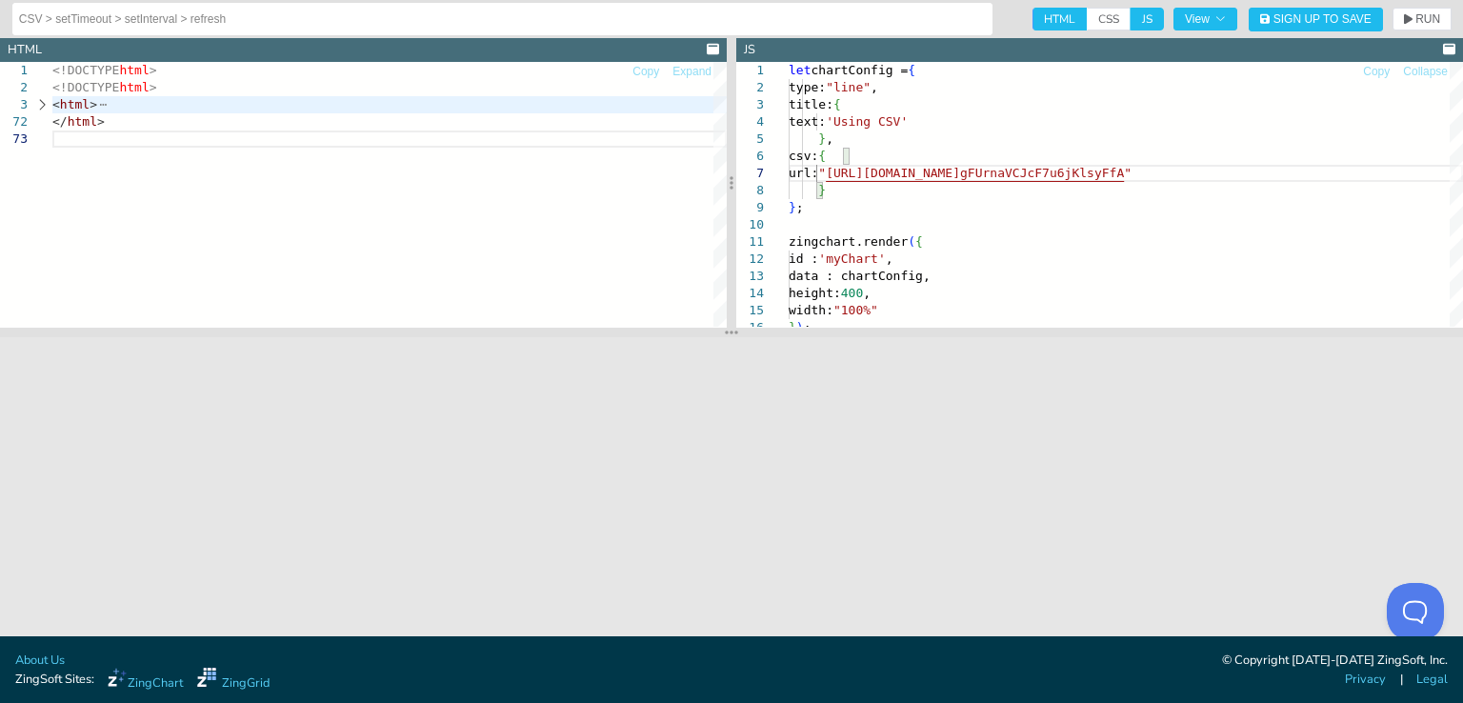
click at [1042, 14] on span "HTML" at bounding box center [1059, 19] width 54 height 23
click at [1042, 14] on input "HTML" at bounding box center [1038, 14] width 12 height 12
checkbox input "false"
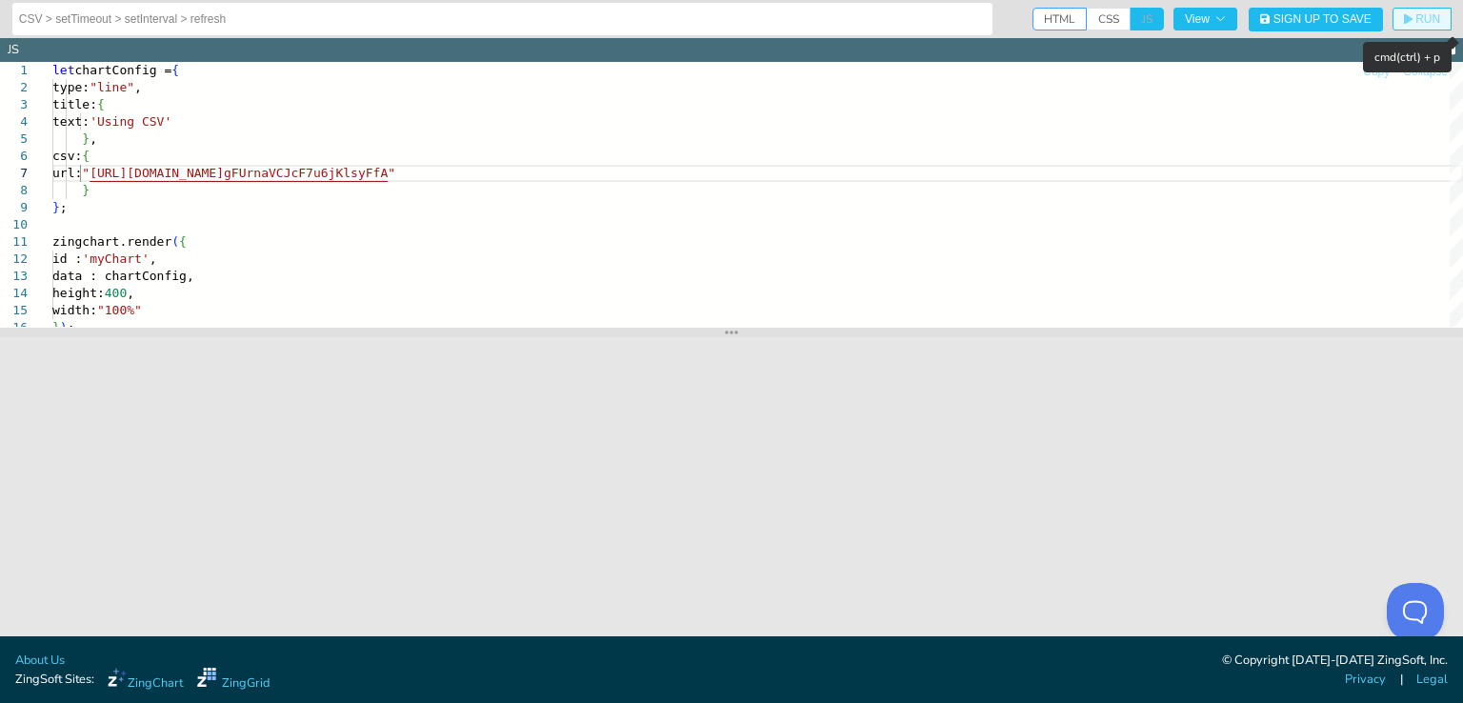
click at [1424, 20] on span "RUN" at bounding box center [1427, 18] width 25 height 11
click at [1102, 20] on span "CSS" at bounding box center [1108, 19] width 44 height 23
click at [1099, 20] on input "CSS" at bounding box center [1092, 14] width 12 height 12
checkbox input "true"
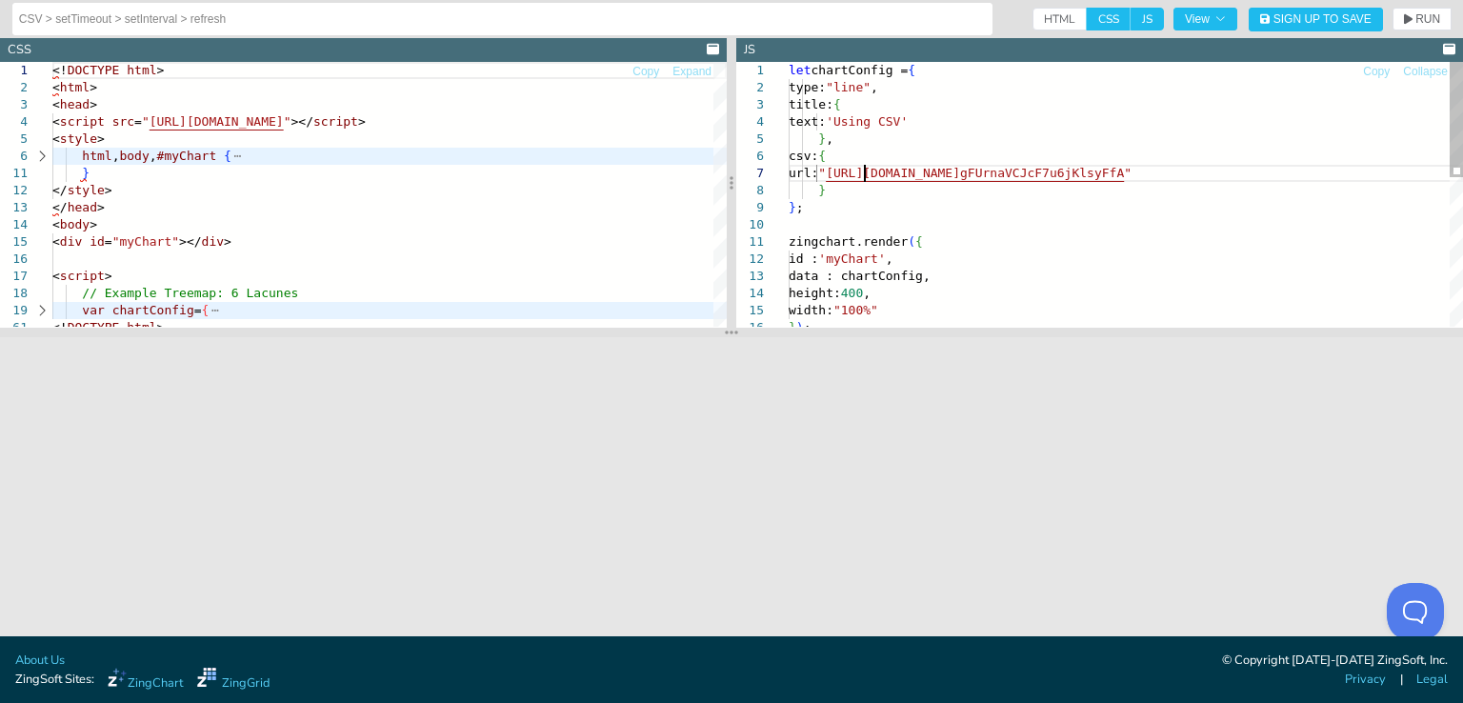
scroll to position [0, 564]
drag, startPoint x: 864, startPoint y: 177, endPoint x: 1360, endPoint y: 181, distance: 496.1
click at [1360, 180] on div "} ) ; height: 400 , width: "100%" id : 'myChart' , data : chartConfig, } ; zing…" at bounding box center [1125, 365] width 674 height 607
click at [1421, 24] on span "RUN" at bounding box center [1427, 18] width 25 height 11
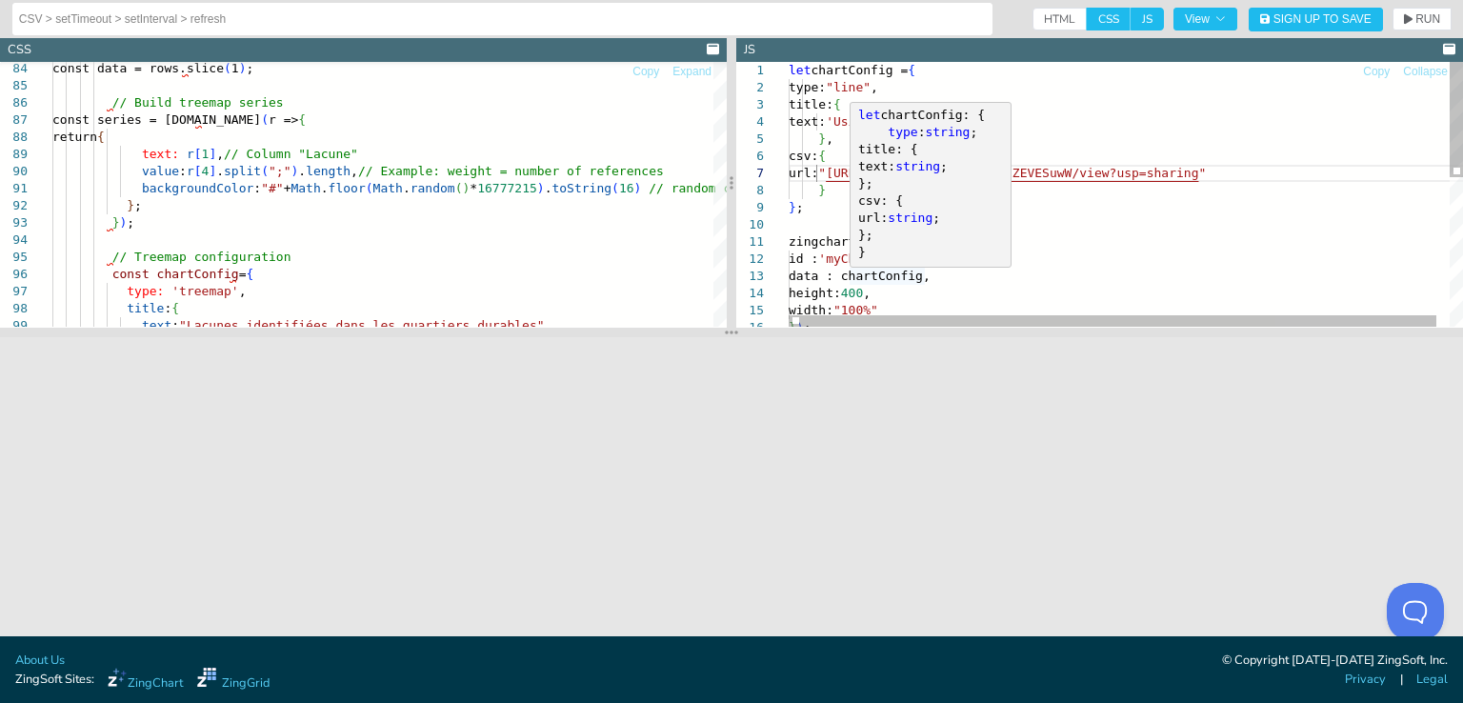
click at [1069, 107] on div "} ) ; height: 400 , width: "100%" id : 'myChart' , data : chartConfig, } ; zing…" at bounding box center [1131, 365] width 687 height 607
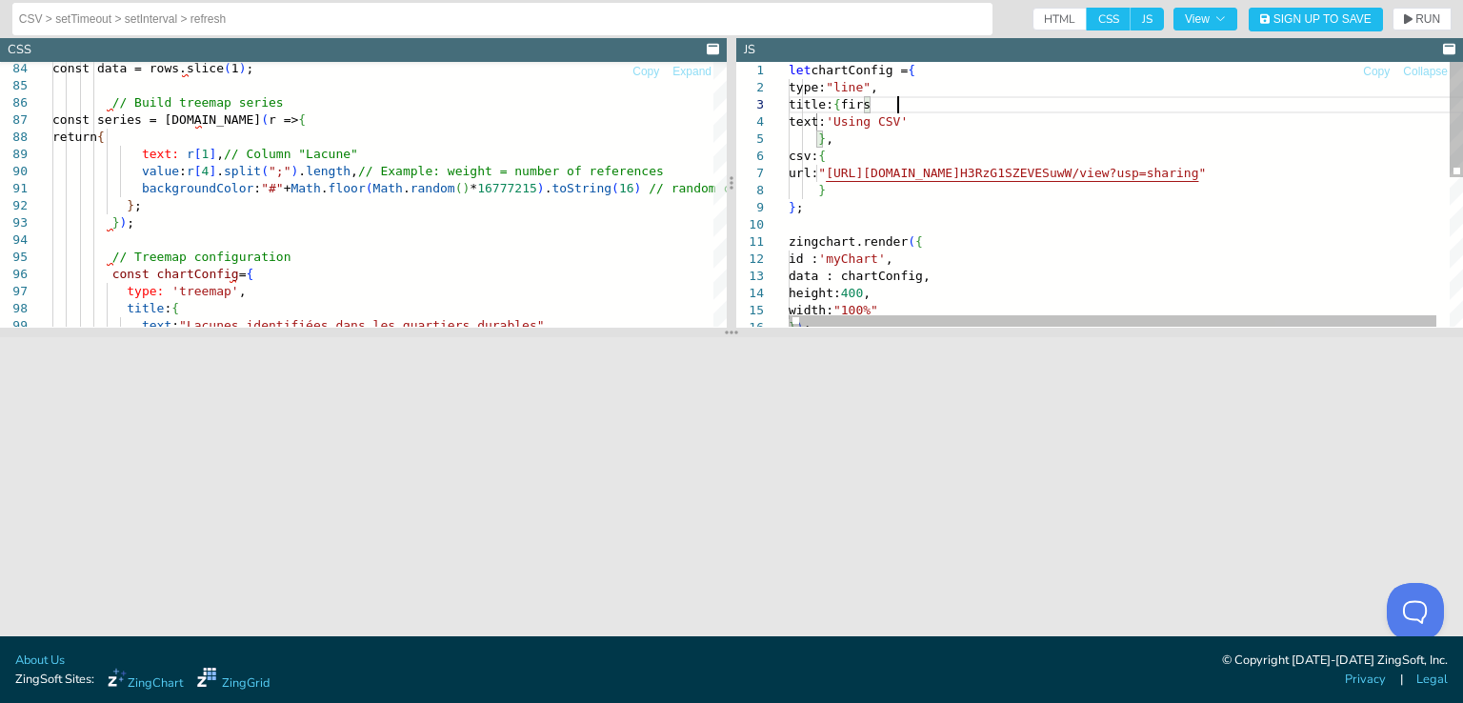
scroll to position [34, 114]
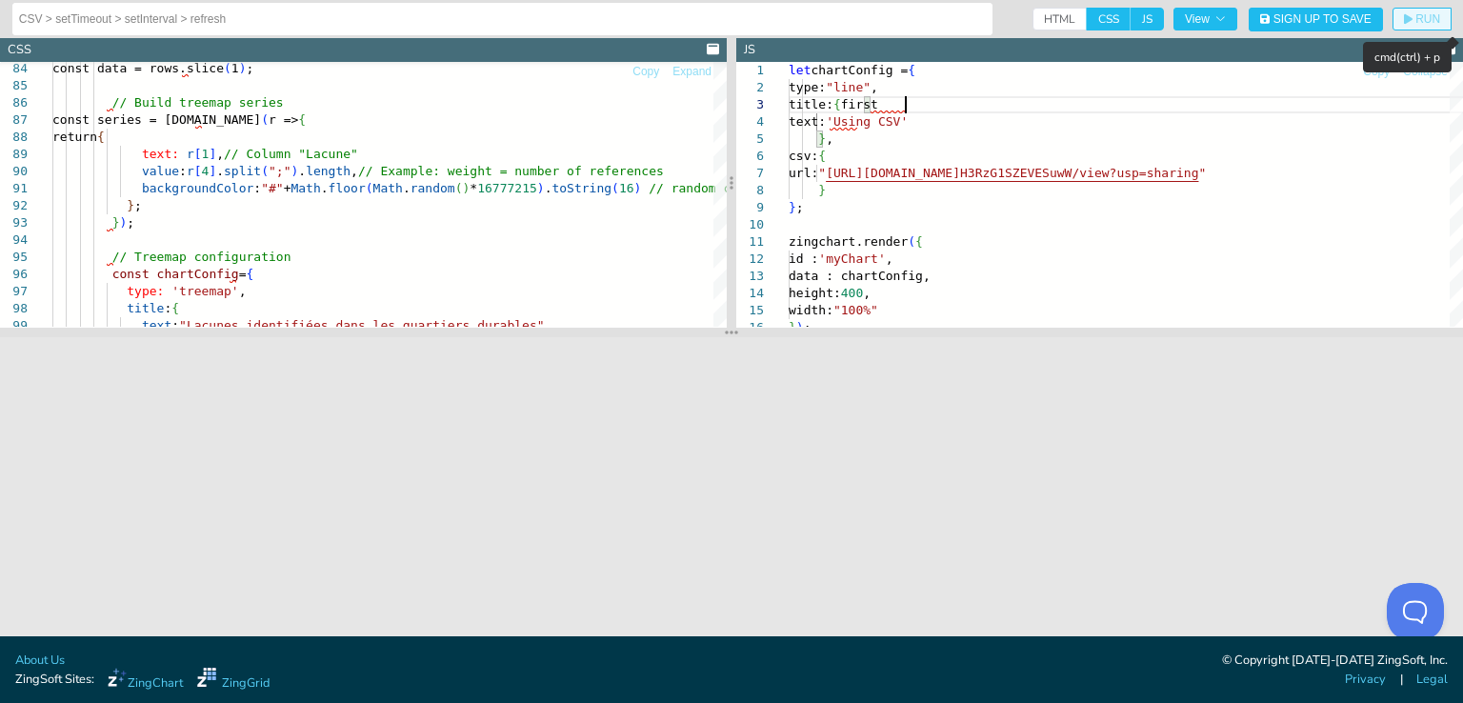
type textarea "let chartConfig = { type:"line", title: {first text:'Using CSV' }, csv:{ url:"h…"
click at [1440, 16] on button "RUN" at bounding box center [1421, 19] width 59 height 23
click at [1421, 20] on span "RUN" at bounding box center [1427, 18] width 25 height 11
click at [1223, 19] on icon "button" at bounding box center [1219, 18] width 11 height 11
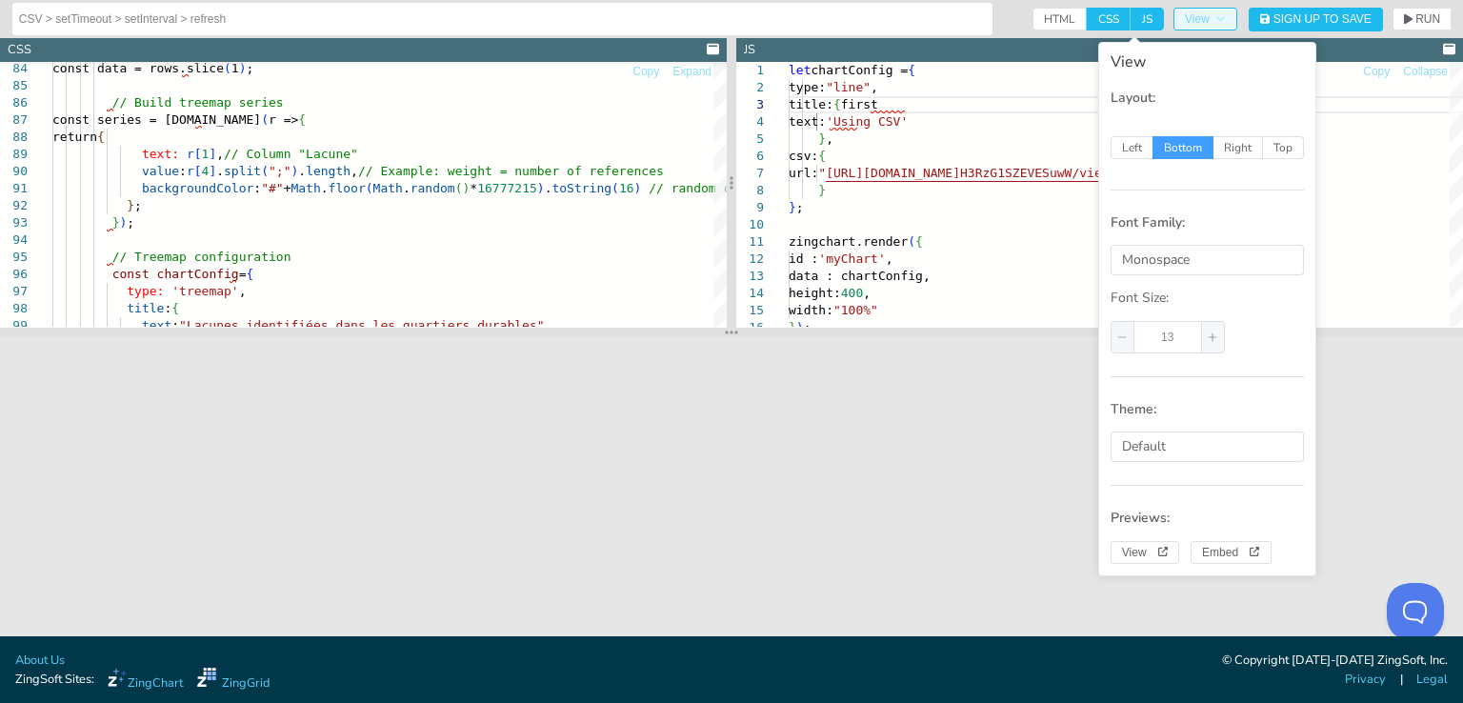
click at [1223, 19] on icon "button" at bounding box center [1219, 18] width 11 height 11
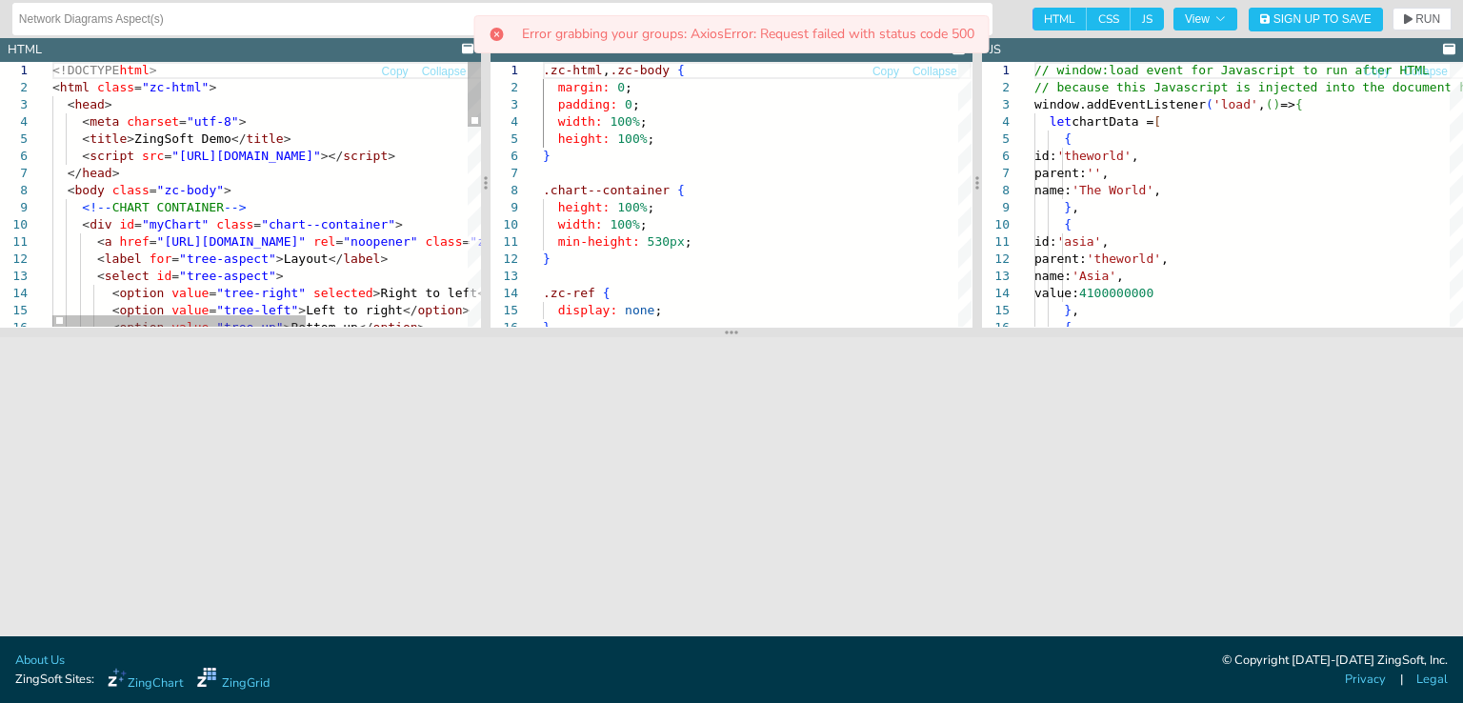
click at [77, 66] on div "<!DOCTYPE html > < html class = "zc-html" > < head > < meta charset = "utf-8" >…" at bounding box center [402, 597] width 700 height 1070
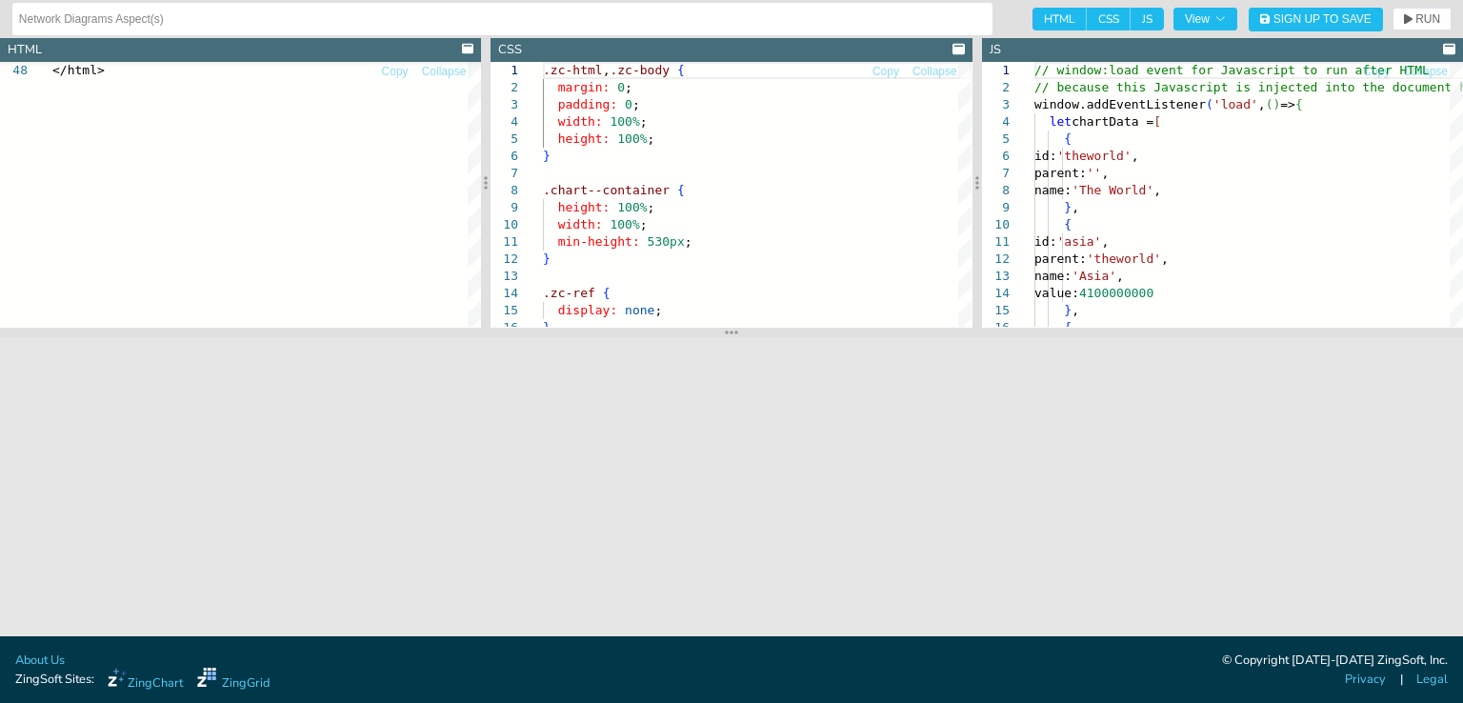
type textarea "</html>"
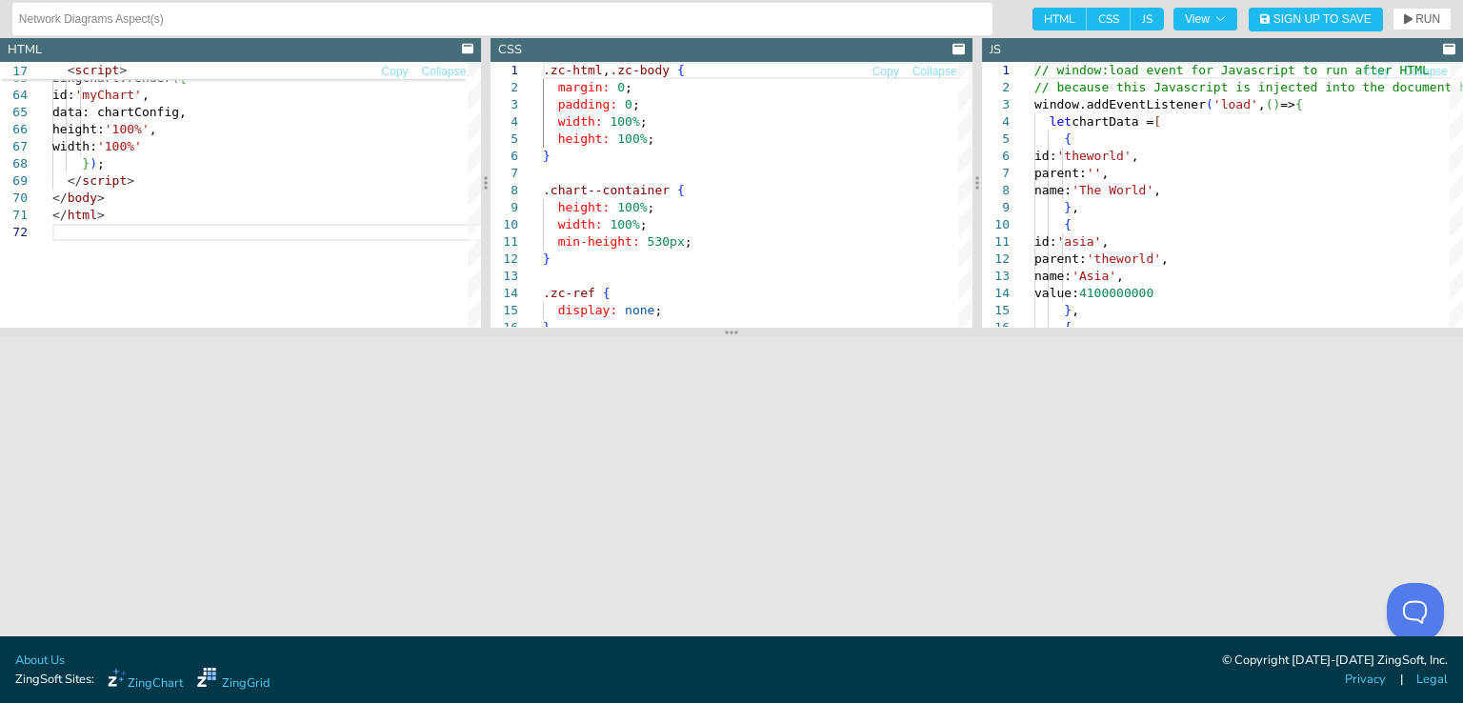
drag, startPoint x: 1040, startPoint y: 12, endPoint x: 1073, endPoint y: 54, distance: 53.5
click at [1040, 12] on span "HTML" at bounding box center [1059, 19] width 54 height 23
click at [1040, 12] on input "HTML" at bounding box center [1038, 14] width 12 height 12
checkbox input "false"
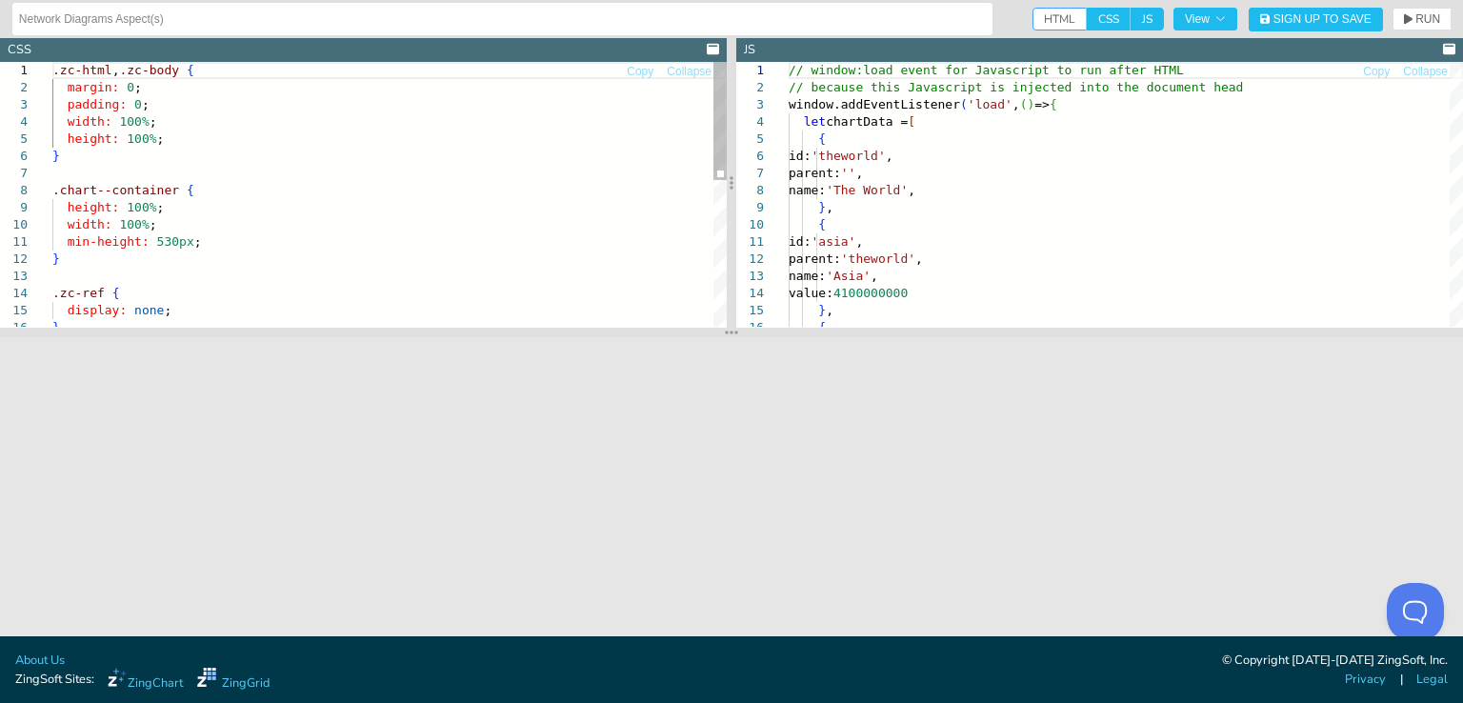
click at [115, 66] on div ".zc-html , .zc-body { margin: 0 ; padding: 0 ; width: 100% ; height: 100% ; } .…" at bounding box center [389, 357] width 674 height 590
drag, startPoint x: 115, startPoint y: 66, endPoint x: 295, endPoint y: 135, distance: 192.9
click at [117, 66] on div ".zc-html , .zc-body { margin: 0 ; padding: 0 ; width: 100% ; height: 100% ; } .…" at bounding box center [389, 357] width 674 height 590
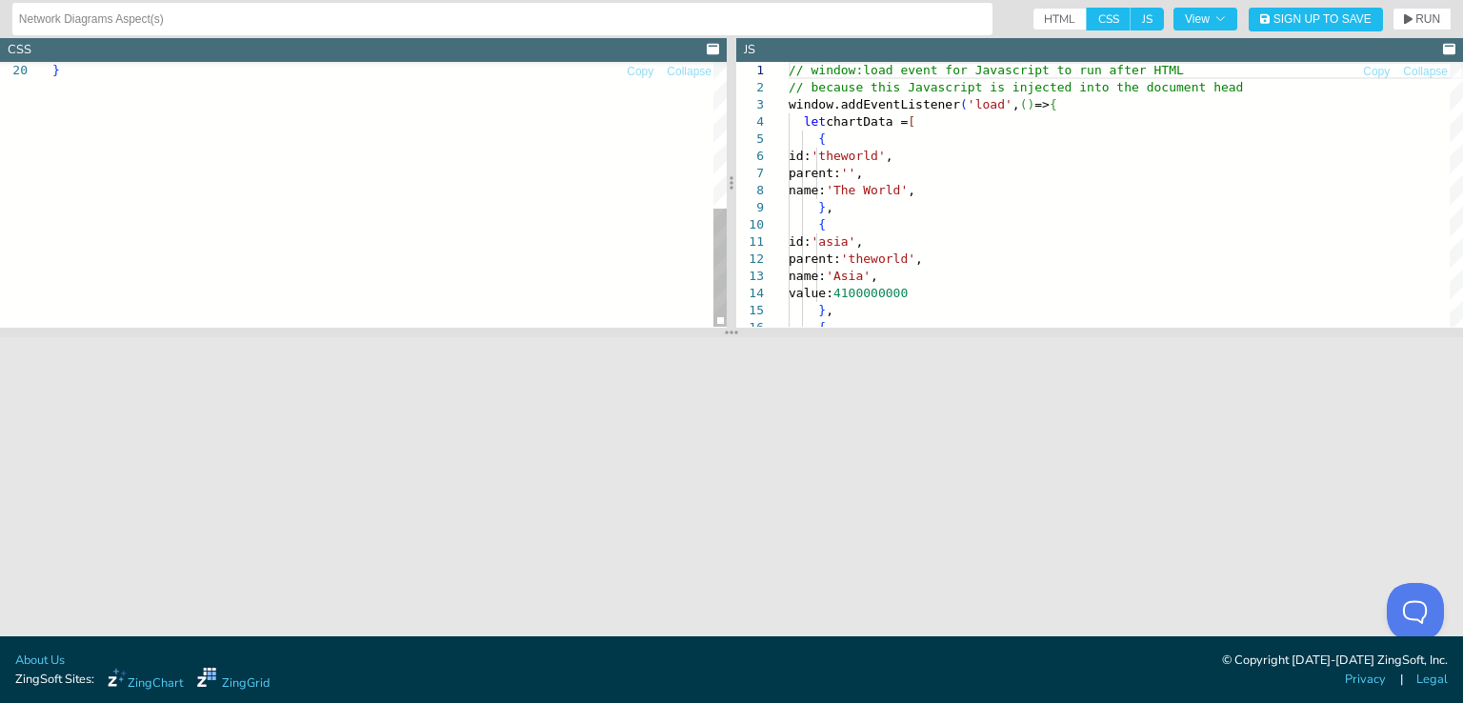
click at [341, 132] on div "}" at bounding box center [389, 31] width 674 height 590
type textarea "</html>"
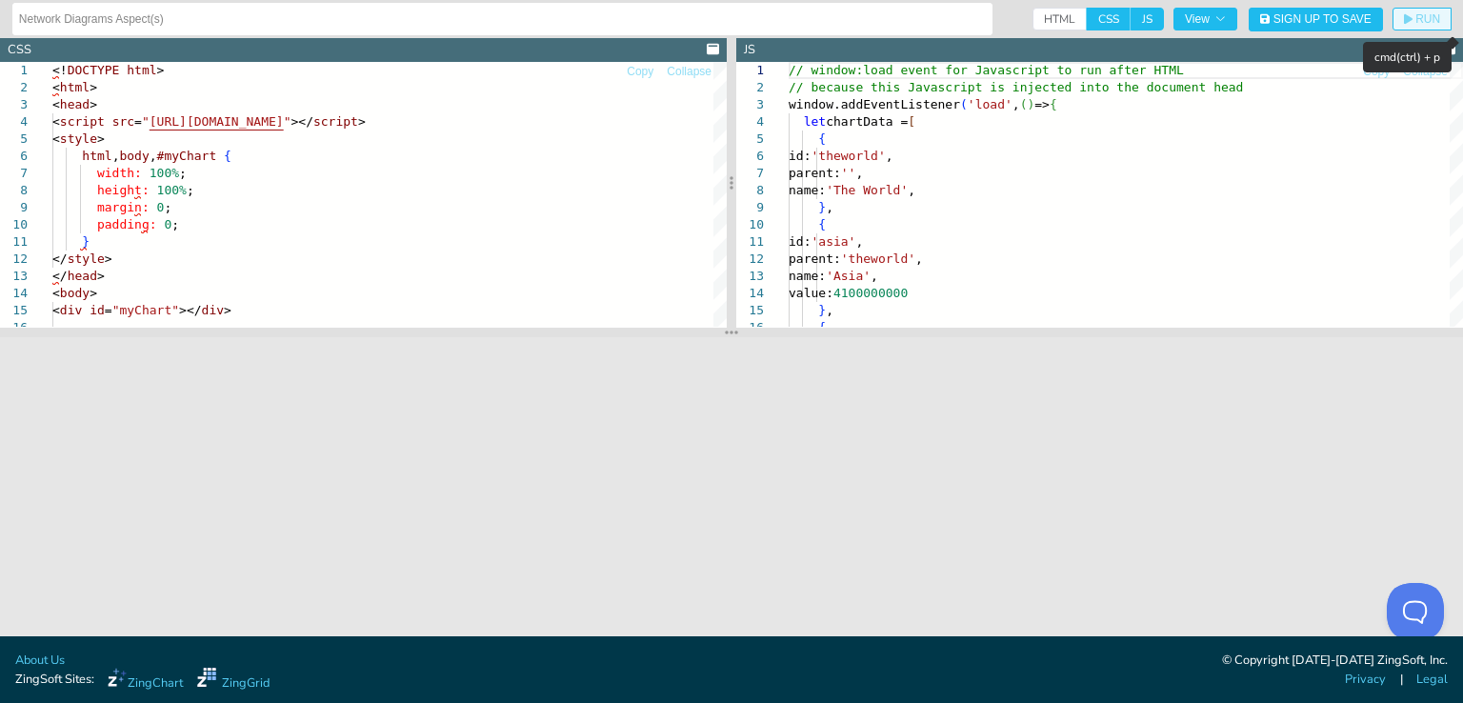
click at [1423, 25] on span "RUN" at bounding box center [1427, 18] width 25 height 11
